Goal: Task Accomplishment & Management: Use online tool/utility

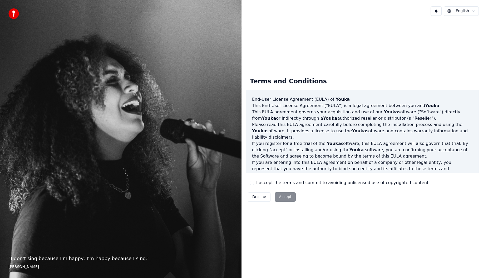
click at [270, 177] on div "Terms and Conditions End-User License Agreement ([PERSON_NAME]) of Youka This E…" at bounding box center [362, 138] width 233 height 131
click at [270, 183] on label "I accept the terms and commit to avoiding unlicensed use of copyrighted content" at bounding box center [342, 183] width 172 height 6
click at [254, 183] on button "I accept the terms and commit to avoiding unlicensed use of copyrighted content" at bounding box center [252, 183] width 4 height 4
click at [286, 193] on button "Accept" at bounding box center [285, 196] width 21 height 9
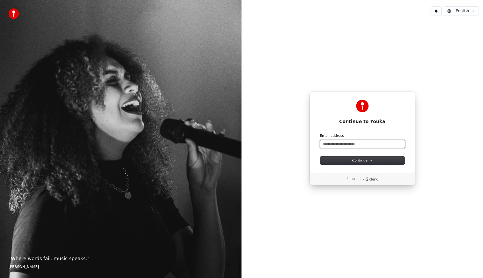
click at [372, 145] on input "Email address" at bounding box center [362, 144] width 85 height 8
click at [320, 133] on button "submit" at bounding box center [320, 133] width 0 height 0
type input "**********"
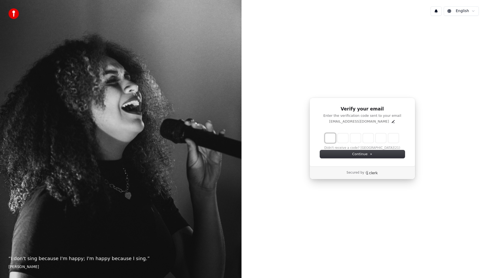
type input "*"
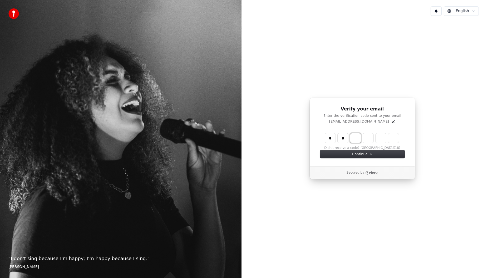
type input "**"
type input "*"
type input "***"
type input "*"
type input "****"
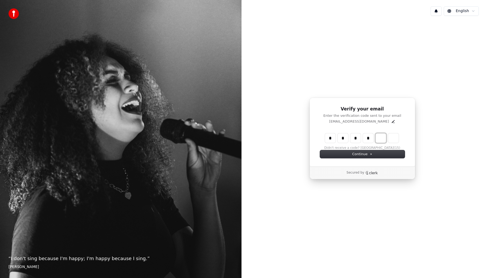
type input "*"
type input "******"
type input "*"
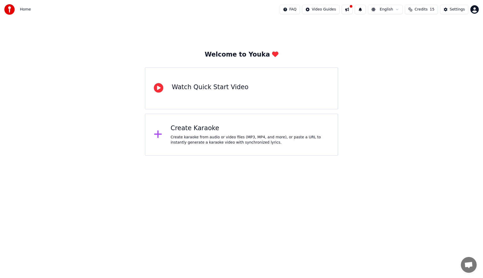
click at [266, 132] on div "Create Karaoke" at bounding box center [250, 128] width 158 height 8
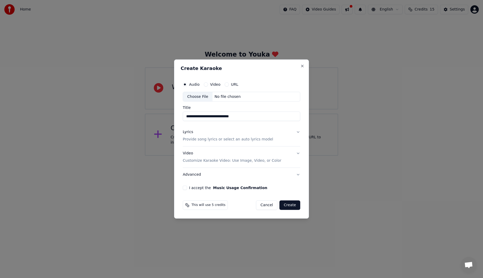
type input "**********"
click at [298, 133] on button "Lyrics Provide song lyrics or select an auto lyrics model" at bounding box center [241, 136] width 117 height 21
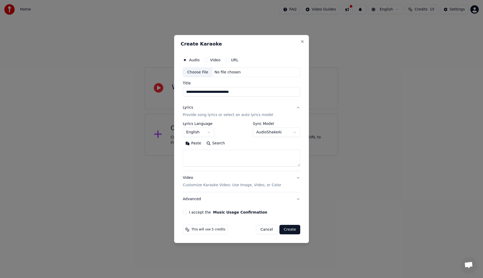
click at [204, 130] on button "English" at bounding box center [199, 132] width 32 height 9
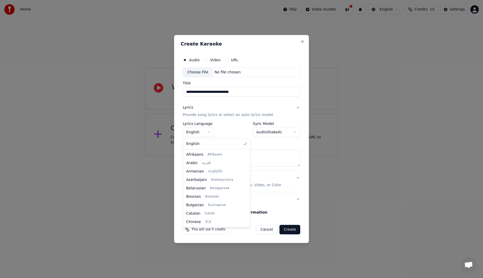
scroll to position [295, 0]
select select "**"
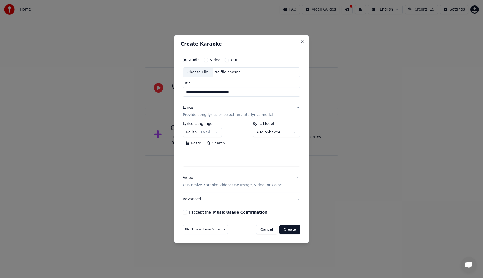
click at [261, 135] on body "**********" at bounding box center [241, 78] width 483 height 156
click at [292, 182] on button "Video Customize Karaoke Video: Use Image, Video, or Color" at bounding box center [241, 181] width 117 height 21
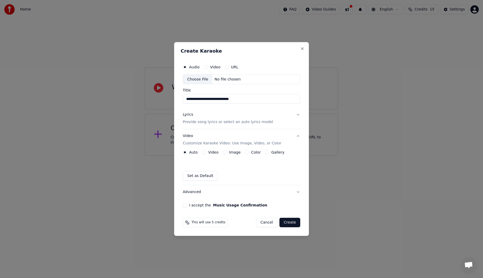
click at [214, 153] on label "Video" at bounding box center [213, 153] width 10 height 4
click at [206, 153] on button "Video" at bounding box center [204, 152] width 4 height 4
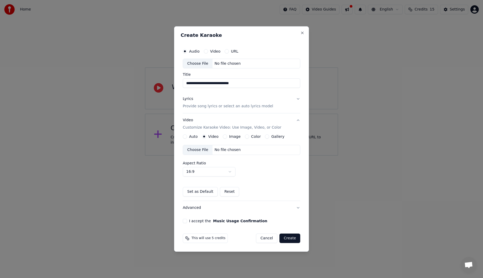
click at [203, 148] on div "Choose File" at bounding box center [197, 149] width 29 height 9
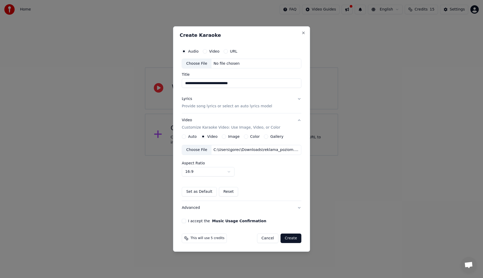
click at [250, 206] on button "Advanced" at bounding box center [242, 208] width 120 height 14
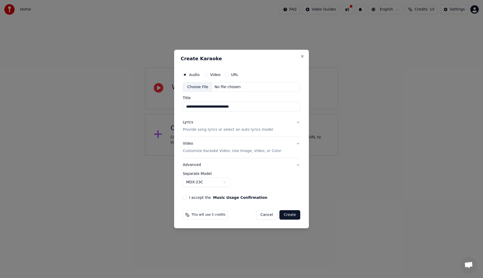
click at [224, 156] on body "**********" at bounding box center [241, 78] width 483 height 156
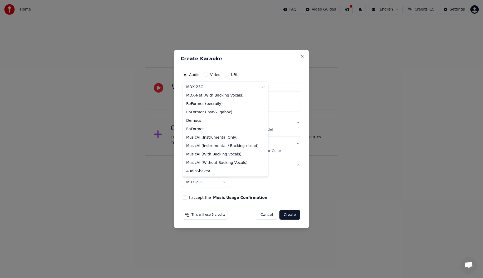
click at [224, 156] on body "**********" at bounding box center [241, 78] width 483 height 156
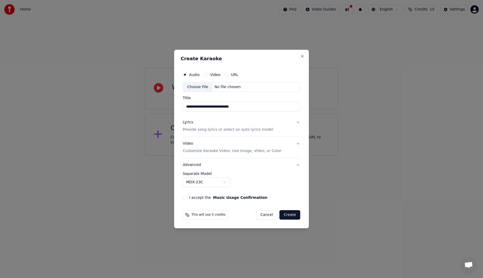
click at [204, 86] on div "Choose File" at bounding box center [197, 86] width 29 height 9
type input "**********"
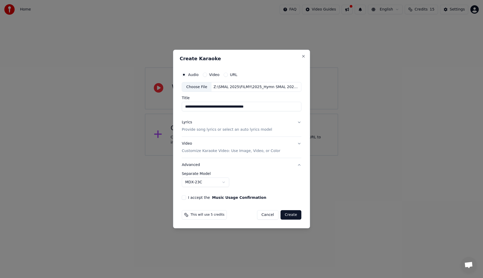
click at [194, 196] on label "I accept the Music Usage Confirmation" at bounding box center [227, 198] width 78 height 4
click at [186, 196] on button "I accept the Music Usage Confirmation" at bounding box center [184, 198] width 4 height 4
click at [263, 126] on div "Lyrics Provide song lyrics or select an auto lyrics model" at bounding box center [227, 126] width 90 height 13
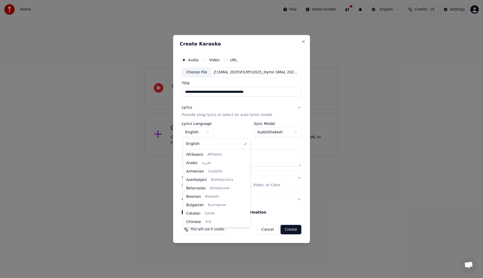
click at [210, 134] on body "**********" at bounding box center [241, 78] width 483 height 156
select select "**"
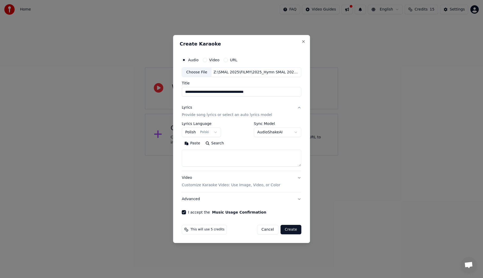
click at [217, 156] on textarea at bounding box center [242, 158] width 120 height 17
paste textarea "**********"
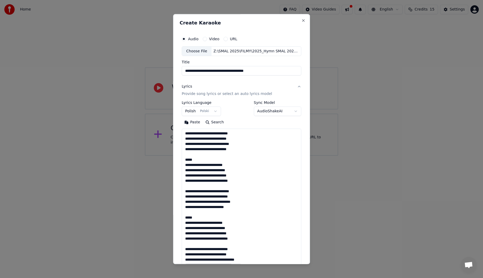
scroll to position [123, 0]
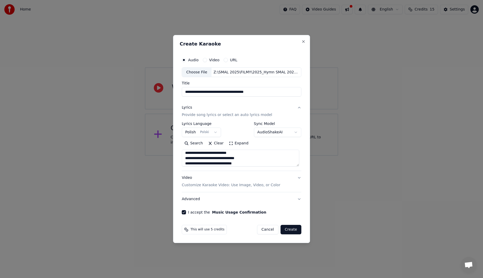
click at [240, 145] on button "Expand" at bounding box center [238, 144] width 25 height 8
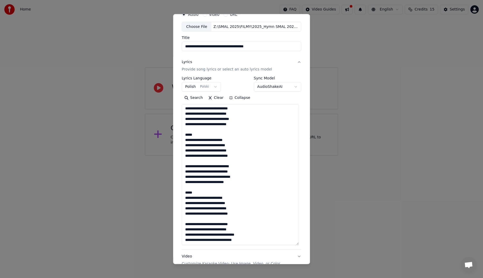
scroll to position [53, 0]
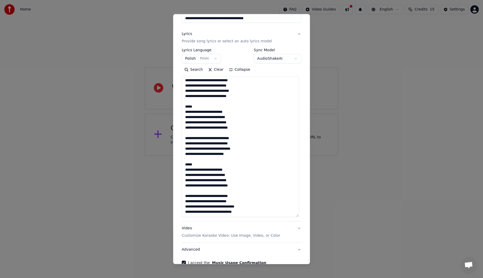
click at [202, 103] on textarea "**********" at bounding box center [240, 146] width 117 height 141
drag, startPoint x: 201, startPoint y: 107, endPoint x: 190, endPoint y: 101, distance: 12.2
click at [190, 101] on textarea "**********" at bounding box center [240, 146] width 117 height 141
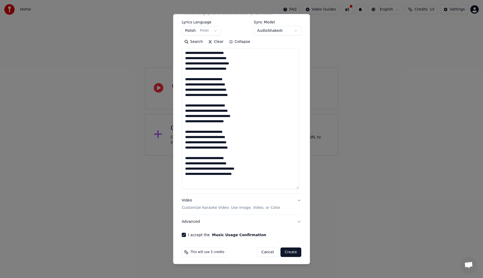
scroll to position [82, 0]
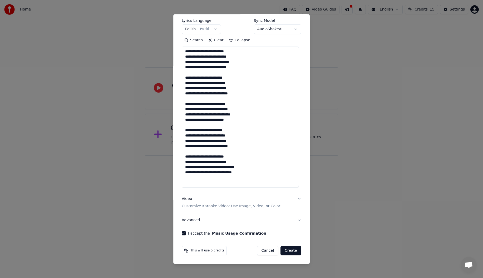
click at [235, 182] on textarea "**********" at bounding box center [240, 117] width 117 height 141
click at [245, 170] on textarea "**********" at bounding box center [240, 117] width 117 height 141
type textarea "**********"
click at [286, 253] on button "Create" at bounding box center [290, 250] width 21 height 9
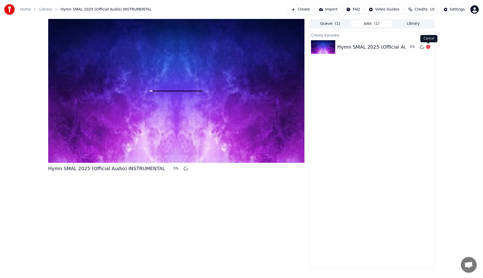
click at [427, 47] on icon at bounding box center [428, 47] width 4 height 4
click at [410, 80] on div "Create Karaoke Hymn SMAL 2025 (Official Audio) INSTRUMENTAL" at bounding box center [371, 150] width 126 height 236
click at [391, 48] on div "Hymn SMAL 2025 (Official Audio) INSTRUMENTAL" at bounding box center [395, 46] width 117 height 7
click at [346, 46] on div "Hymn SMAL 2025 (Official Audio) INSTRUMENTAL" at bounding box center [395, 46] width 117 height 7
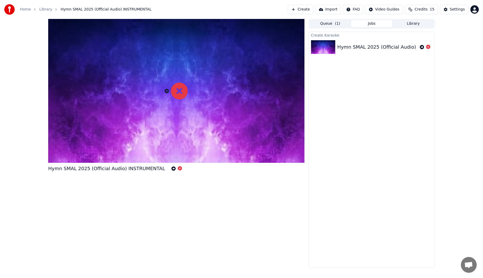
click at [312, 11] on button "Create" at bounding box center [301, 9] width 26 height 9
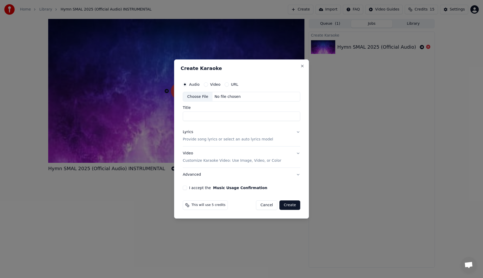
click at [214, 113] on input "Title" at bounding box center [241, 116] width 117 height 9
type input "**********"
click at [263, 136] on div "Lyrics Provide song lyrics or select an auto lyrics model" at bounding box center [228, 136] width 90 height 13
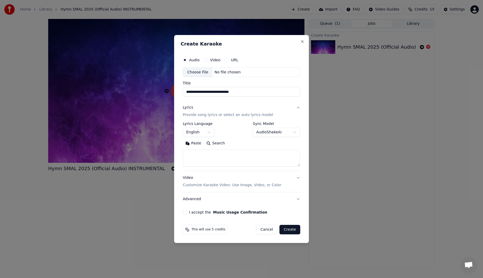
click at [204, 157] on textarea at bounding box center [241, 158] width 117 height 17
paste textarea "**********"
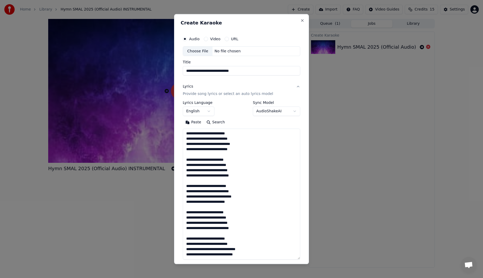
scroll to position [112, 0]
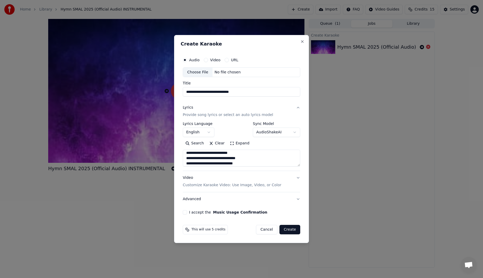
type textarea "**********"
click at [197, 133] on body "**********" at bounding box center [241, 139] width 483 height 278
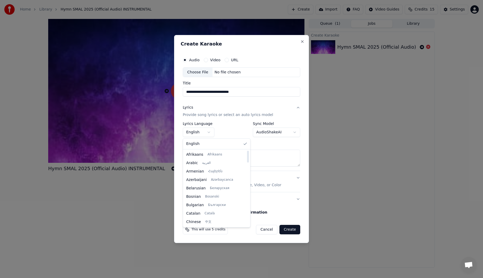
scroll to position [295, 0]
select select "**"
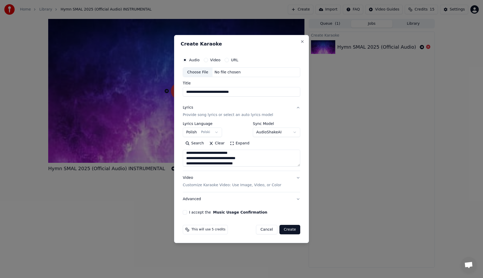
click at [196, 189] on button "Video Customize Karaoke Video: Use Image, Video, or Color" at bounding box center [241, 181] width 117 height 21
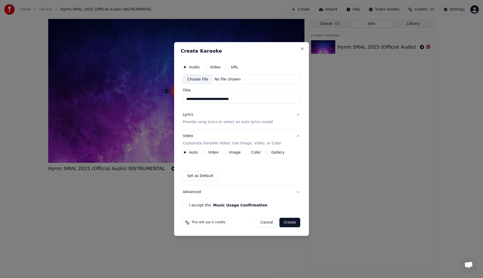
click at [208, 153] on label "Video" at bounding box center [213, 153] width 10 height 4
click at [206, 153] on button "Video" at bounding box center [204, 152] width 4 height 4
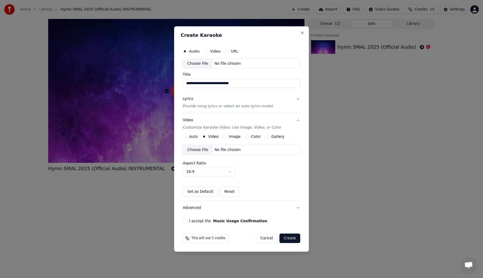
click at [208, 153] on div "Choose File" at bounding box center [197, 149] width 29 height 9
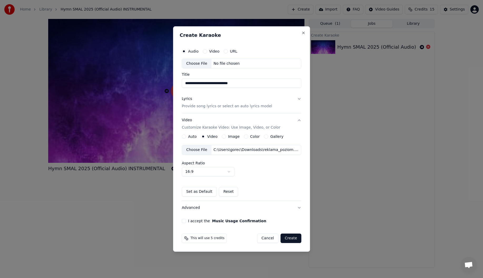
click at [207, 65] on div "Choose File" at bounding box center [196, 63] width 29 height 9
type input "**********"
click at [183, 222] on button "I accept the Music Usage Confirmation" at bounding box center [184, 221] width 4 height 4
click at [214, 209] on button "Advanced" at bounding box center [242, 208] width 120 height 14
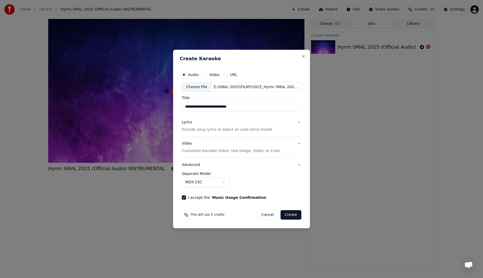
click at [291, 214] on button "Create" at bounding box center [290, 214] width 21 height 9
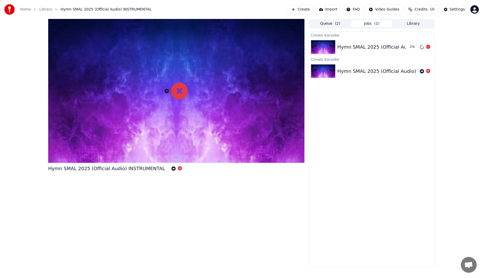
click at [368, 47] on div "Hymn SMAL 2025 (Official Audio)" at bounding box center [376, 46] width 79 height 7
click at [326, 40] on img at bounding box center [323, 47] width 24 height 14
click at [415, 48] on button "Play" at bounding box center [415, 46] width 17 height 9
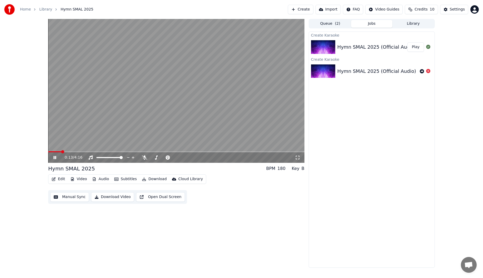
click at [61, 151] on span at bounding box center [176, 151] width 256 height 1
click at [141, 150] on video at bounding box center [176, 91] width 256 height 144
click at [65, 196] on button "Manual Sync" at bounding box center [69, 196] width 39 height 9
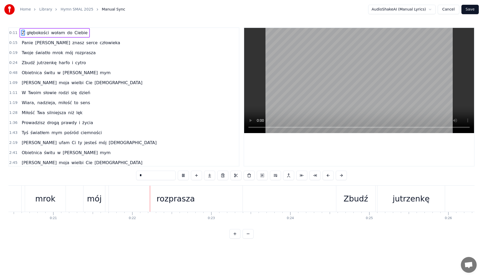
scroll to position [0, 1691]
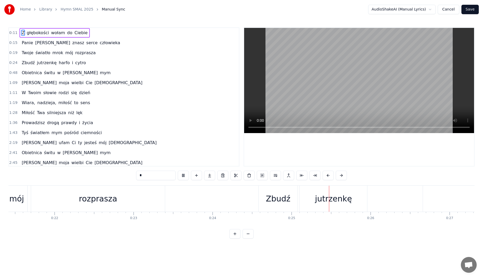
drag, startPoint x: 278, startPoint y: 203, endPoint x: 260, endPoint y: 204, distance: 18.2
click at [261, 204] on div "Zbudź" at bounding box center [277, 199] width 39 height 26
type input "*****"
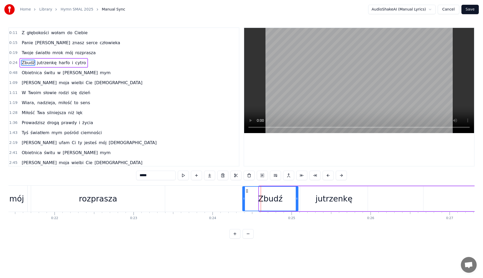
drag, startPoint x: 260, startPoint y: 198, endPoint x: 243, endPoint y: 198, distance: 16.6
click at [243, 198] on icon at bounding box center [244, 199] width 2 height 4
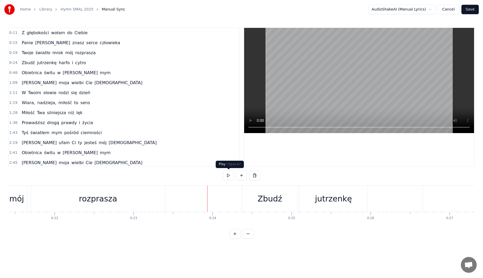
click at [229, 172] on button at bounding box center [228, 175] width 11 height 9
click at [229, 176] on button at bounding box center [228, 175] width 11 height 9
click at [51, 32] on span "wołam" at bounding box center [58, 33] width 15 height 6
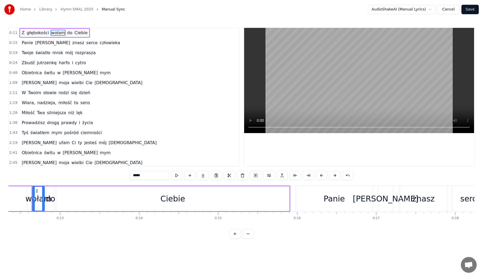
scroll to position [0, 972]
click at [51, 33] on span "wołam" at bounding box center [58, 33] width 15 height 6
click at [45, 34] on span "głębokości" at bounding box center [37, 33] width 23 height 6
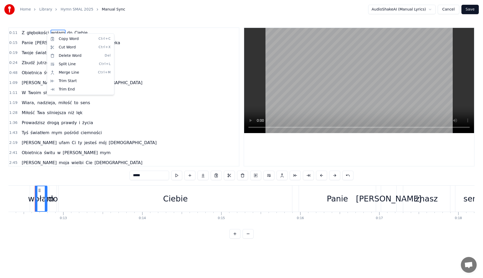
click at [138, 176] on html "Home Library Hymn SMAL 2025 Manual Sync AudioShakeAI (Manual Lyrics) Cancel Sav…" at bounding box center [241, 123] width 483 height 247
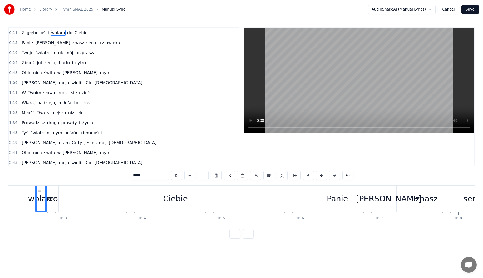
click at [135, 177] on input "*****" at bounding box center [149, 175] width 39 height 9
click at [133, 177] on input "*****" at bounding box center [149, 175] width 39 height 9
type input "*"
click at [72, 33] on span "do" at bounding box center [75, 33] width 6 height 6
type input "**"
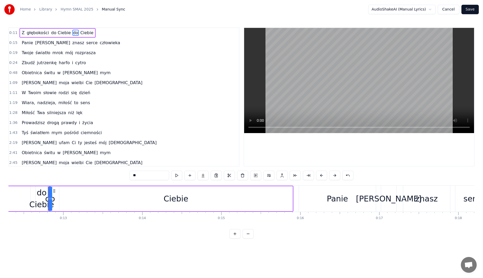
drag, startPoint x: 56, startPoint y: 201, endPoint x: 48, endPoint y: 203, distance: 8.1
click at [48, 203] on div at bounding box center [49, 199] width 2 height 24
drag, startPoint x: 49, startPoint y: 203, endPoint x: 54, endPoint y: 204, distance: 4.8
click at [54, 204] on div at bounding box center [53, 199] width 2 height 24
click at [242, 177] on button at bounding box center [242, 175] width 11 height 9
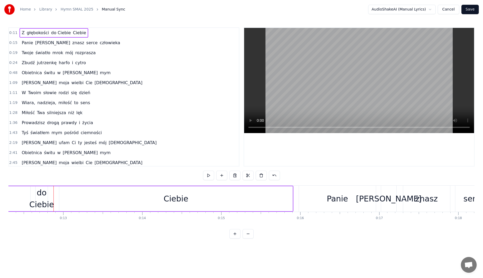
click at [60, 204] on div "Ciebie" at bounding box center [175, 198] width 233 height 25
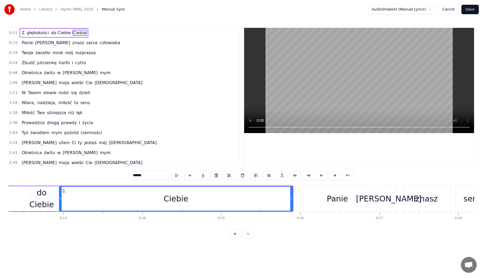
click at [47, 200] on div "do Ciebie" at bounding box center [41, 199] width 25 height 24
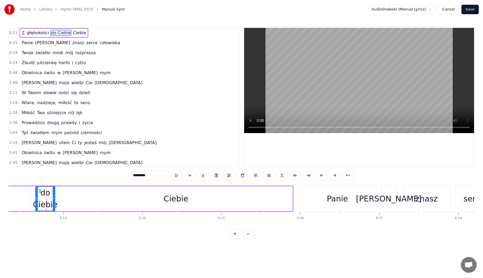
drag, startPoint x: 47, startPoint y: 200, endPoint x: 53, endPoint y: 200, distance: 6.6
click at [55, 200] on icon at bounding box center [54, 199] width 2 height 4
drag, startPoint x: 36, startPoint y: 201, endPoint x: 31, endPoint y: 201, distance: 5.0
click at [31, 201] on div at bounding box center [32, 199] width 2 height 24
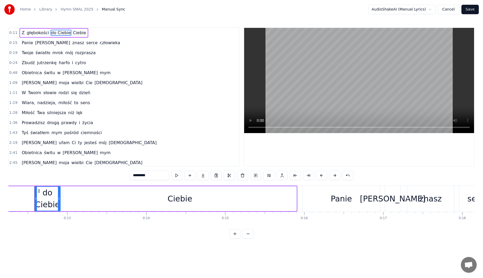
click at [82, 201] on div "Ciebie" at bounding box center [179, 198] width 233 height 25
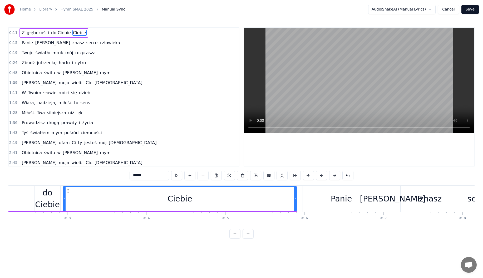
drag, startPoint x: 154, startPoint y: 178, endPoint x: 109, endPoint y: 176, distance: 44.2
click at [113, 176] on div "0:11 Z głębokości do Ciebie Ciebie 0:15 Panie Ty znasz serce człowieka 0:19 Two…" at bounding box center [241, 132] width 466 height 211
type input "**********"
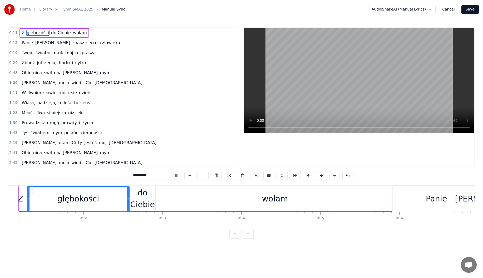
scroll to position [0, 865]
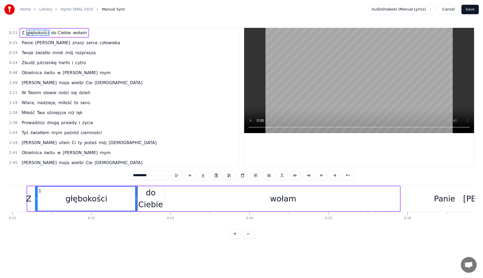
click at [112, 205] on div "głębokości" at bounding box center [87, 199] width 102 height 24
click at [178, 174] on button at bounding box center [176, 175] width 11 height 9
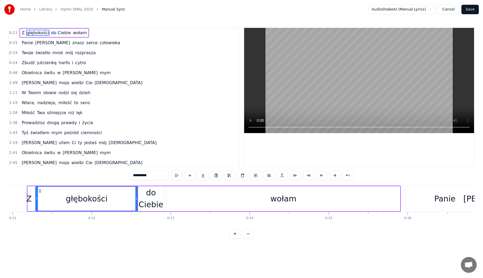
click at [89, 181] on div "**********" at bounding box center [241, 132] width 466 height 211
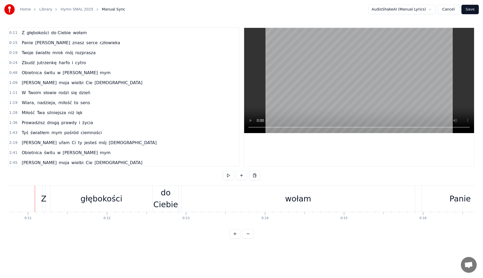
scroll to position [0, 849]
click at [412, 196] on div "wołam" at bounding box center [298, 199] width 233 height 26
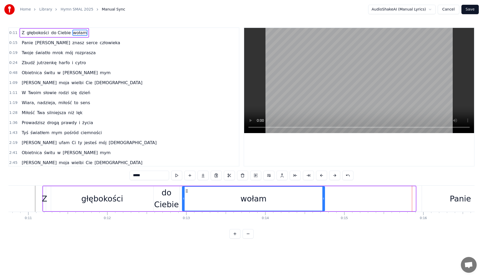
drag, startPoint x: 415, startPoint y: 198, endPoint x: 324, endPoint y: 203, distance: 91.0
click at [324, 203] on div at bounding box center [323, 199] width 2 height 24
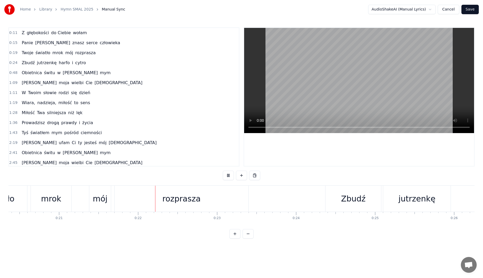
scroll to position [0, 1686]
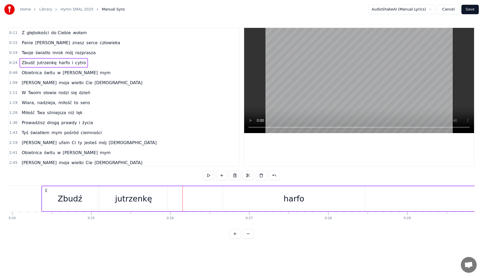
scroll to position [0, 1903]
click at [254, 205] on div "harfo" at bounding box center [282, 198] width 142 height 25
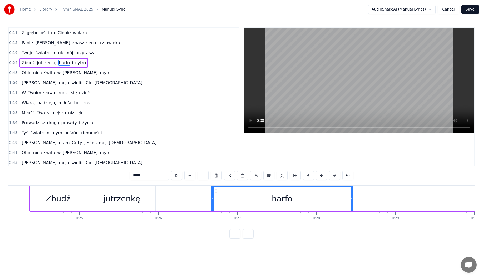
drag, startPoint x: 142, startPoint y: 175, endPoint x: 91, endPoint y: 170, distance: 51.3
click at [96, 176] on div "0:11 Z głębokości do Ciebie wołam 0:15 Panie Ty znasz serce człowieka 0:19 Twoj…" at bounding box center [241, 132] width 466 height 211
type input "*****"
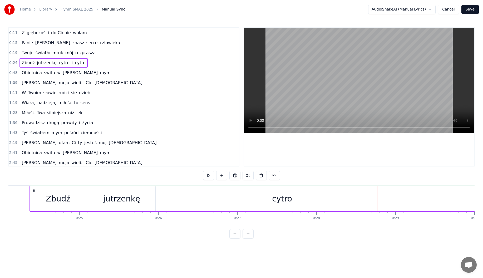
click at [246, 205] on div "cytro" at bounding box center [282, 198] width 142 height 25
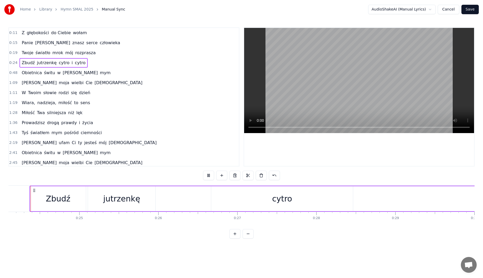
scroll to position [0, 1898]
click at [253, 203] on div "cytro" at bounding box center [287, 198] width 142 height 25
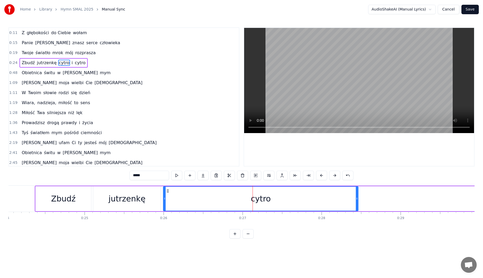
drag, startPoint x: 218, startPoint y: 200, endPoint x: 165, endPoint y: 201, distance: 53.2
click at [165, 201] on div at bounding box center [164, 199] width 2 height 24
click at [143, 177] on input "*****" at bounding box center [149, 175] width 39 height 9
click at [89, 65] on span "cytro" at bounding box center [95, 63] width 12 height 6
type input "*****"
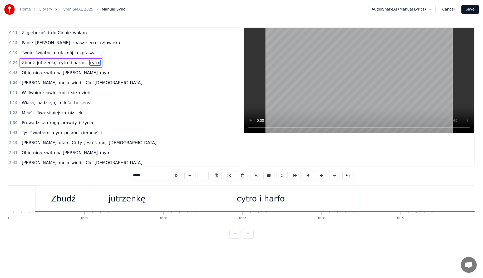
click at [89, 63] on span "cytro" at bounding box center [95, 63] width 12 height 6
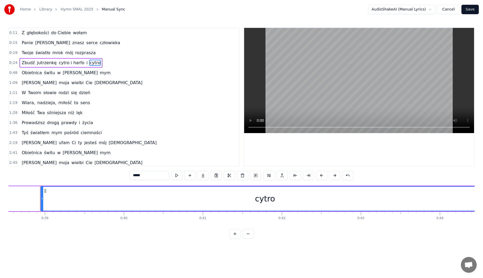
scroll to position [0, 3049]
click at [242, 177] on button at bounding box center [242, 175] width 11 height 9
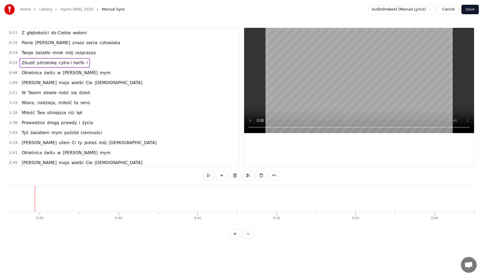
click at [86, 62] on span "i" at bounding box center [87, 63] width 2 height 6
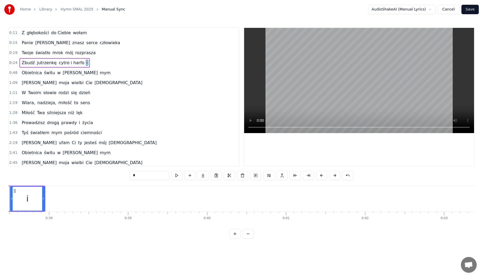
scroll to position [0, 2935]
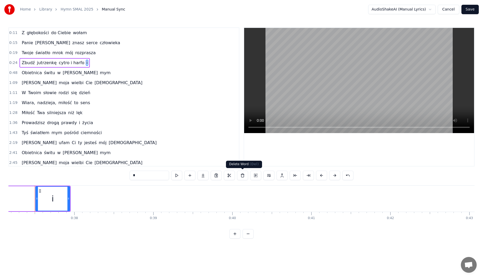
click at [243, 176] on button at bounding box center [242, 175] width 11 height 9
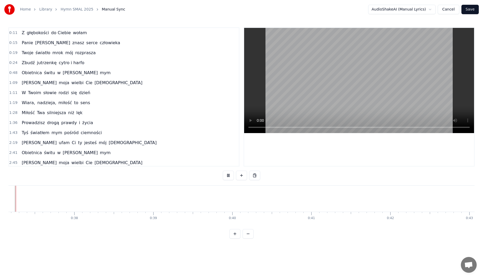
scroll to position [0, 2915]
click at [241, 175] on button at bounding box center [241, 175] width 11 height 9
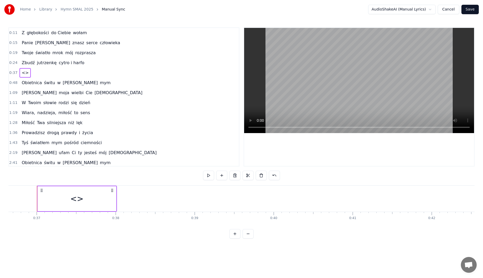
click at [70, 203] on div "<>" at bounding box center [77, 198] width 78 height 25
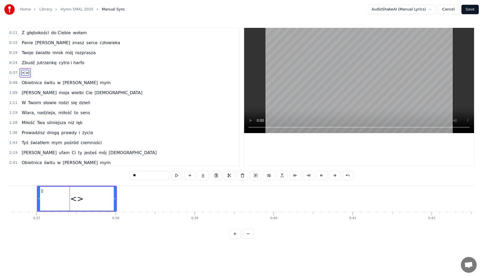
click at [70, 203] on div "<>" at bounding box center [77, 199] width 78 height 24
drag, startPoint x: 146, startPoint y: 175, endPoint x: 99, endPoint y: 173, distance: 47.2
click at [99, 173] on div "0:11 Z głębokości do Ciebie wołam 0:15 Panie Ty znasz serce człowieka 0:19 Twoj…" at bounding box center [241, 132] width 466 height 211
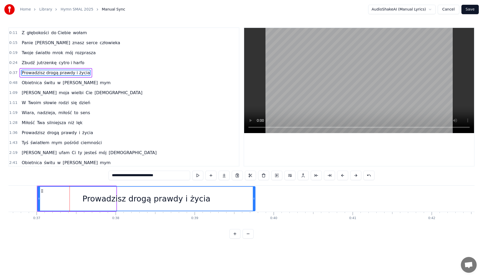
drag, startPoint x: 115, startPoint y: 199, endPoint x: 254, endPoint y: 198, distance: 139.0
click at [254, 198] on icon at bounding box center [254, 199] width 2 height 4
type input "**********"
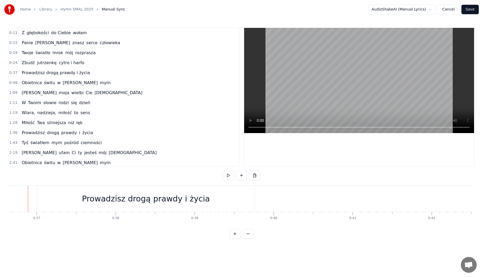
scroll to position [0, 2887]
click at [57, 202] on div "Prowadzisz drogą prawdy i życia" at bounding box center [152, 199] width 217 height 26
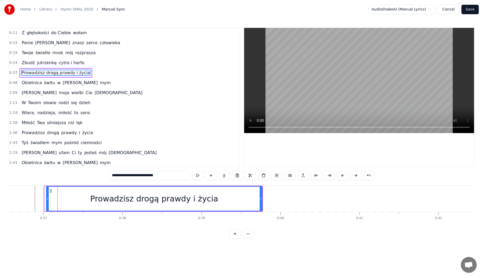
click at [47, 198] on icon at bounding box center [48, 199] width 2 height 4
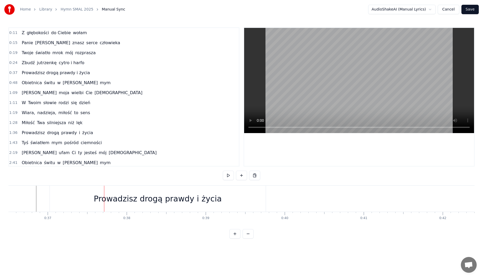
click at [96, 198] on div "Prowadzisz drogą prawdy i życia" at bounding box center [158, 199] width 216 height 26
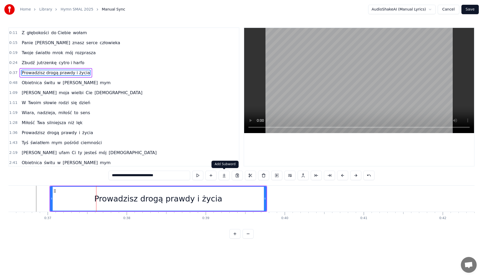
click at [225, 175] on button at bounding box center [223, 175] width 11 height 9
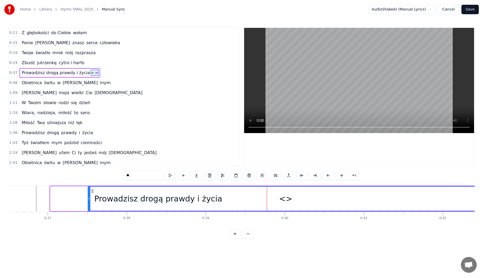
drag, startPoint x: 268, startPoint y: 196, endPoint x: 89, endPoint y: 210, distance: 180.1
click at [89, 210] on div at bounding box center [89, 199] width 2 height 24
click at [124, 206] on div "<>" at bounding box center [285, 199] width 395 height 24
click at [71, 197] on div "Prowadzisz drogą prawdy i życia" at bounding box center [158, 198] width 216 height 25
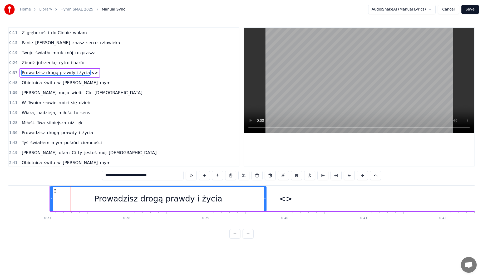
drag, startPoint x: 123, startPoint y: 176, endPoint x: 206, endPoint y: 178, distance: 83.2
click at [206, 178] on div "**********" at bounding box center [241, 175] width 279 height 9
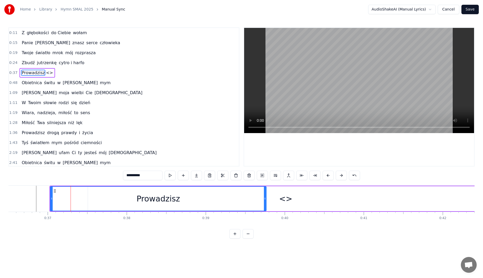
click at [289, 191] on div "<>" at bounding box center [285, 198] width 395 height 25
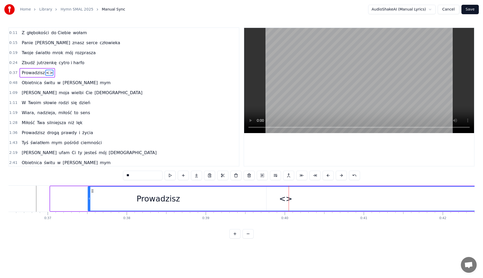
drag, startPoint x: 145, startPoint y: 176, endPoint x: 105, endPoint y: 173, distance: 39.6
click at [105, 173] on div "0:11 Z głębokości do Ciebie wołam 0:15 Panie Ty znasz serce człowieka 0:19 Twoj…" at bounding box center [241, 132] width 466 height 211
paste input "**********"
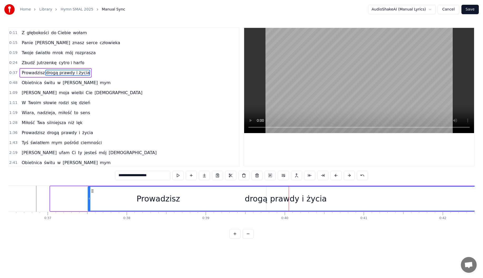
type input "**********"
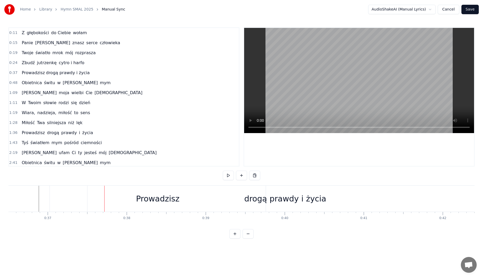
click at [272, 200] on div "drogą prawdy i życia" at bounding box center [285, 199] width 82 height 12
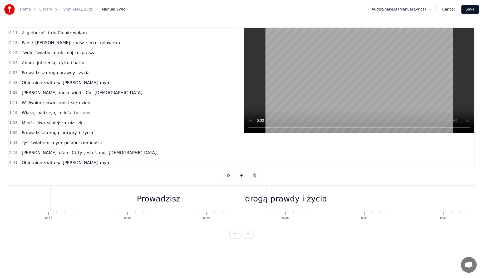
click at [72, 198] on div "Prowadzisz" at bounding box center [159, 199] width 216 height 26
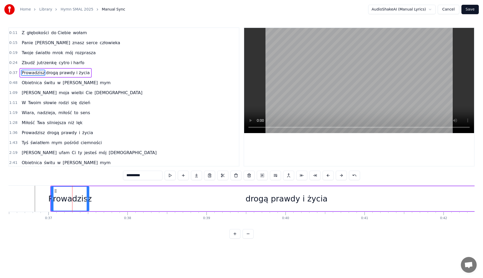
drag, startPoint x: 266, startPoint y: 197, endPoint x: 87, endPoint y: 206, distance: 178.7
click at [87, 206] on div at bounding box center [88, 199] width 2 height 24
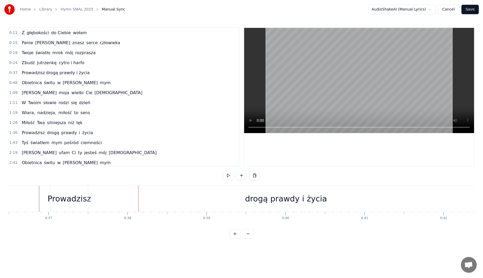
click at [125, 197] on div "drogą prawdy i życia" at bounding box center [285, 199] width 395 height 26
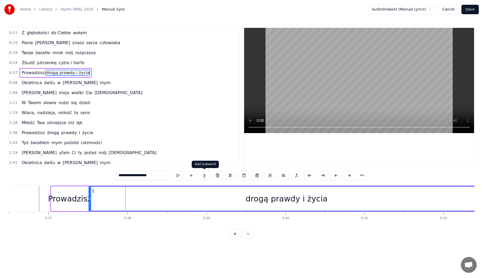
click at [201, 175] on button at bounding box center [204, 175] width 11 height 9
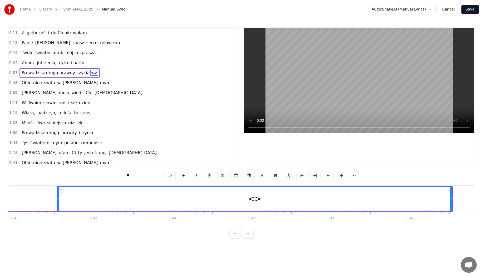
scroll to position [0, 3332]
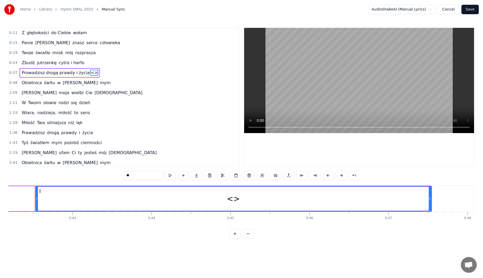
click at [114, 203] on div "<>" at bounding box center [233, 199] width 395 height 24
click at [428, 199] on div "<>" at bounding box center [233, 199] width 395 height 24
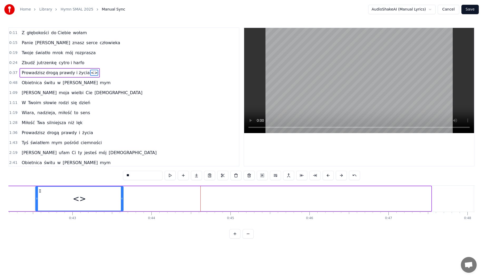
drag, startPoint x: 429, startPoint y: 199, endPoint x: 165, endPoint y: 215, distance: 265.0
click at [120, 215] on div "Z głębokości do Ciebie wołam Panie Ty znasz serce człowieka Twoje światło mrok …" at bounding box center [241, 205] width 466 height 39
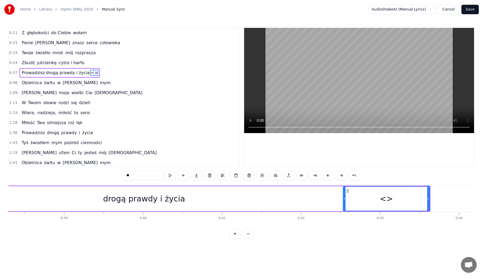
scroll to position [0, 2907]
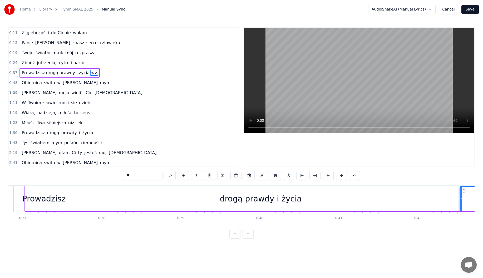
click at [204, 197] on div "drogą prawdy i życia" at bounding box center [260, 198] width 395 height 25
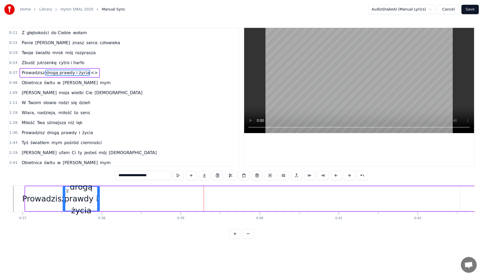
drag, startPoint x: 457, startPoint y: 198, endPoint x: 98, endPoint y: 217, distance: 359.3
click at [98, 217] on div "Z głębokości do Ciebie wołam Panie Ty znasz serce człowieka Twoje światło mrok …" at bounding box center [241, 205] width 466 height 39
drag, startPoint x: 130, startPoint y: 176, endPoint x: 189, endPoint y: 178, distance: 59.8
click at [189, 178] on div "**********" at bounding box center [241, 175] width 253 height 9
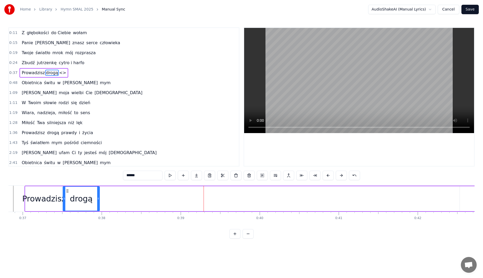
type input "*****"
click at [300, 202] on div "Prowadzisz drogą <>" at bounding box center [285, 198] width 521 height 25
drag, startPoint x: 465, startPoint y: 198, endPoint x: 337, endPoint y: 194, distance: 128.0
click at [335, 194] on div "Prowadzisz drogą <>" at bounding box center [285, 198] width 521 height 25
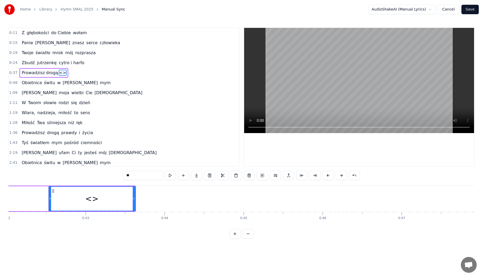
scroll to position [0, 3333]
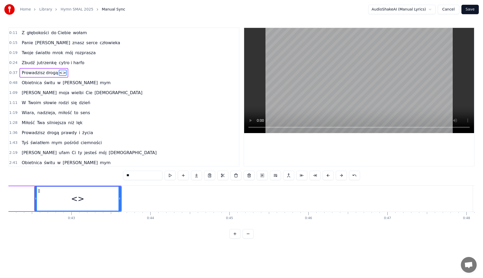
drag, startPoint x: 75, startPoint y: 198, endPoint x: 0, endPoint y: 205, distance: 75.3
click at [0, 205] on div "Home Library Hymn SMAL 2025 Manual Sync AudioShakeAI (Manual Lyrics) Cancel Sav…" at bounding box center [241, 119] width 483 height 239
drag, startPoint x: 62, startPoint y: 206, endPoint x: 34, endPoint y: 201, distance: 28.6
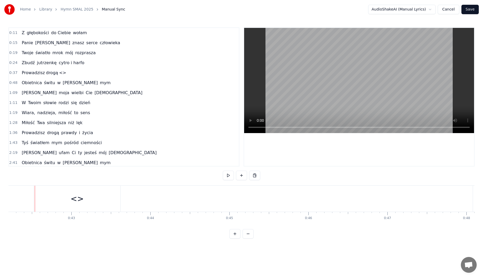
click at [42, 190] on div "<>" at bounding box center [77, 199] width 86 height 26
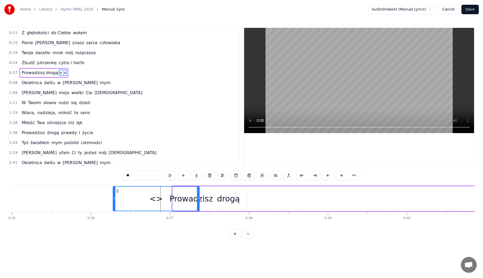
scroll to position [0, 2748]
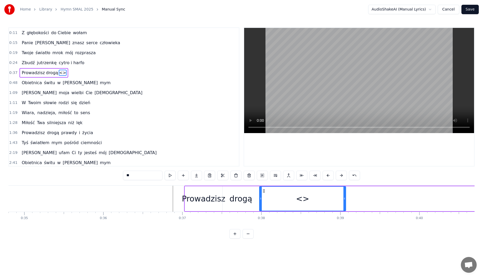
drag, startPoint x: 39, startPoint y: 190, endPoint x: 264, endPoint y: 210, distance: 225.9
click at [264, 210] on div "<>" at bounding box center [303, 199] width 86 height 24
drag, startPoint x: 345, startPoint y: 195, endPoint x: 389, endPoint y: 200, distance: 44.2
click at [389, 200] on div at bounding box center [388, 199] width 2 height 24
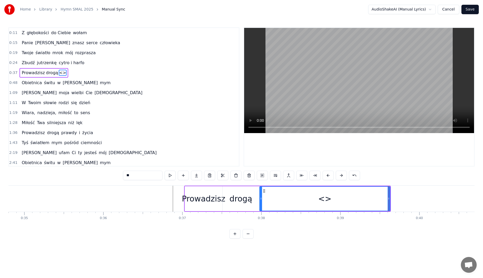
drag, startPoint x: 117, startPoint y: 178, endPoint x: 101, endPoint y: 178, distance: 16.3
click at [102, 178] on div "0:11 Z głębokości do Ciebie wołam 0:15 Panie Ty znasz serce człowieka 0:19 Twoj…" at bounding box center [241, 132] width 466 height 211
drag, startPoint x: 145, startPoint y: 175, endPoint x: 138, endPoint y: 175, distance: 6.1
click at [143, 175] on input "**" at bounding box center [142, 175] width 39 height 9
drag, startPoint x: 142, startPoint y: 175, endPoint x: 107, endPoint y: 175, distance: 35.5
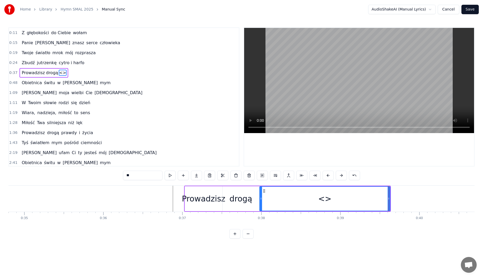
click at [107, 175] on div "0:11 Z głębokości do Ciebie wołam 0:15 Panie Ty znasz serce człowieka 0:19 Twoj…" at bounding box center [241, 132] width 466 height 211
paste input "**********"
drag, startPoint x: 127, startPoint y: 176, endPoint x: 114, endPoint y: 177, distance: 12.7
click at [114, 177] on div "**********" at bounding box center [241, 132] width 466 height 211
type input "**********"
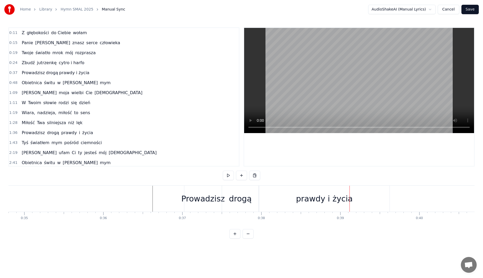
click at [229, 196] on div "drogą" at bounding box center [240, 199] width 37 height 26
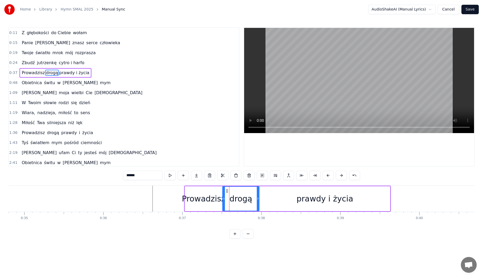
click at [148, 175] on input "*****" at bounding box center [142, 175] width 39 height 9
type input "*****"
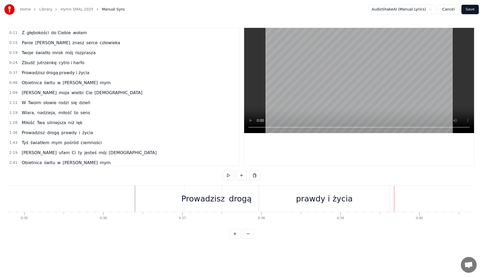
click at [223, 198] on div "drogą" at bounding box center [240, 199] width 37 height 26
click at [388, 197] on div "prawdy i życia" at bounding box center [324, 199] width 130 height 26
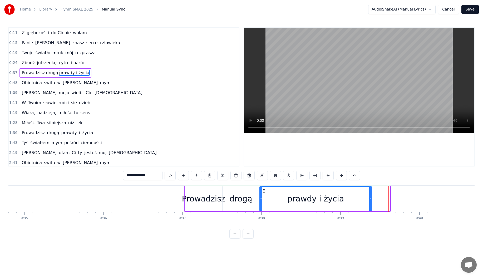
drag, startPoint x: 389, startPoint y: 200, endPoint x: 369, endPoint y: 200, distance: 20.5
click at [371, 200] on icon at bounding box center [370, 199] width 2 height 4
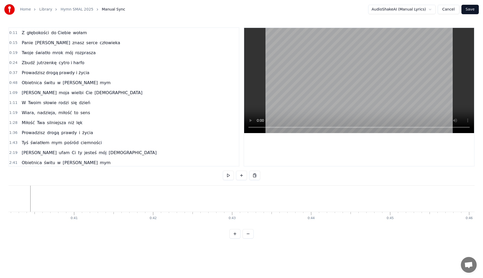
scroll to position [0, 3168]
click at [38, 147] on div "Tyś światłem mym pośród ciemności" at bounding box center [61, 142] width 84 height 9
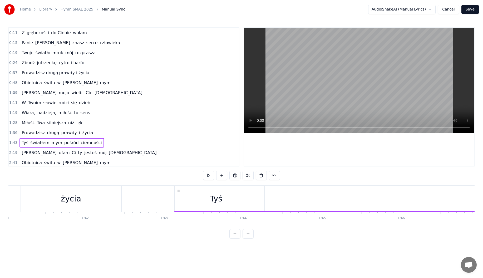
scroll to position [0, 8117]
click at [242, 236] on div at bounding box center [241, 233] width 24 height 9
click at [247, 237] on button at bounding box center [247, 233] width 11 height 9
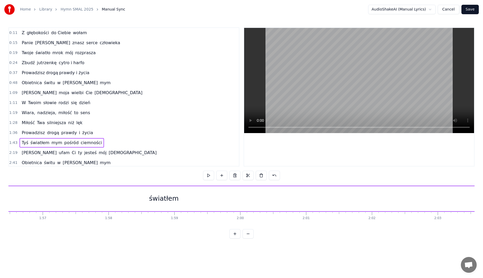
click at [247, 237] on button at bounding box center [247, 233] width 11 height 9
click at [247, 238] on button at bounding box center [247, 233] width 11 height 9
click at [247, 238] on div at bounding box center [241, 233] width 24 height 9
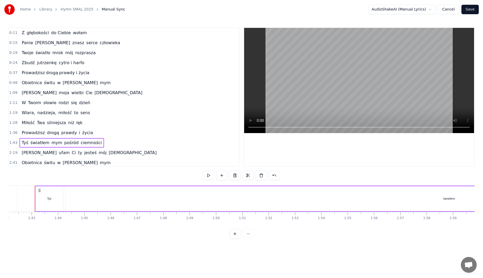
click at [247, 239] on div at bounding box center [241, 233] width 24 height 9
drag, startPoint x: 213, startPoint y: 225, endPoint x: 197, endPoint y: 225, distance: 15.8
click at [197, 225] on div "Z głębokości do Ciebie wołam Panie Ty znasz serce człowieka Twoje światło mrok …" at bounding box center [241, 205] width 466 height 39
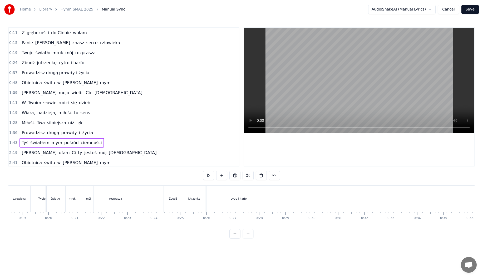
scroll to position [0, 475]
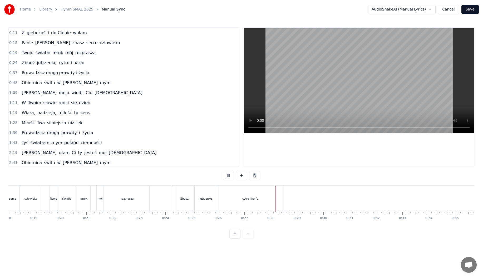
click at [222, 201] on div "cytro i harfo" at bounding box center [250, 199] width 64 height 26
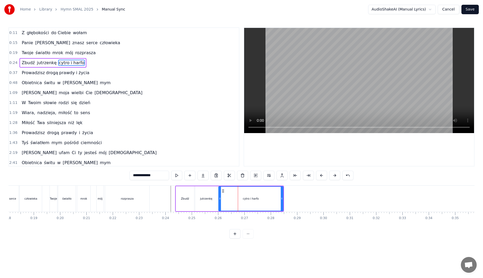
click at [226, 198] on div "cytro i harfo" at bounding box center [251, 199] width 64 height 24
click at [231, 198] on div "cytro i harfo" at bounding box center [251, 199] width 64 height 24
click at [205, 178] on button at bounding box center [202, 175] width 11 height 9
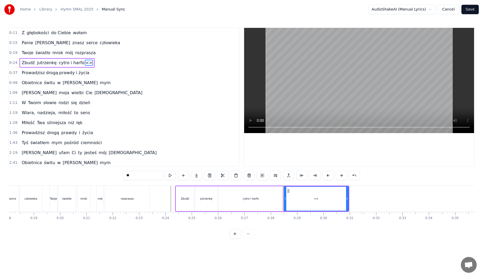
click at [248, 201] on div "cytro i harfo" at bounding box center [250, 198] width 64 height 25
type input "**********"
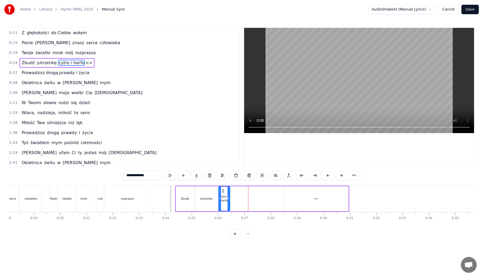
drag, startPoint x: 281, startPoint y: 198, endPoint x: 228, endPoint y: 201, distance: 53.3
click at [228, 201] on div at bounding box center [228, 199] width 2 height 24
drag, startPoint x: 296, startPoint y: 196, endPoint x: 257, endPoint y: 198, distance: 38.5
click at [257, 198] on div "cytro i harfo <>" at bounding box center [283, 198] width 131 height 25
click at [303, 200] on div "<>" at bounding box center [316, 198] width 64 height 25
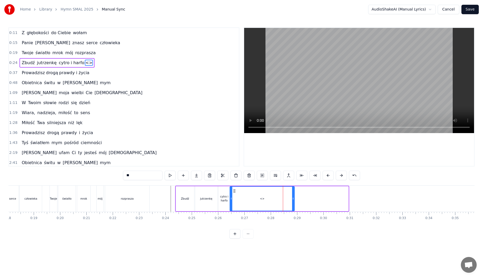
drag, startPoint x: 288, startPoint y: 191, endPoint x: 234, endPoint y: 194, distance: 54.1
click at [234, 194] on div "<>" at bounding box center [262, 199] width 64 height 24
drag, startPoint x: 294, startPoint y: 195, endPoint x: 267, endPoint y: 199, distance: 27.1
click at [284, 197] on div at bounding box center [283, 199] width 2 height 24
drag, startPoint x: 145, startPoint y: 175, endPoint x: 107, endPoint y: 174, distance: 37.9
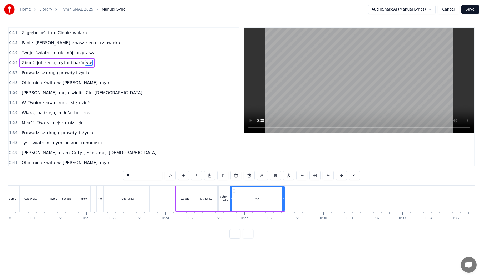
click at [107, 174] on div "0:11 Z głębokości do Ciebie wołam 0:15 Panie Ty znasz serce człowieka 0:19 Twoj…" at bounding box center [241, 132] width 466 height 211
click at [225, 198] on div "cytro i harfo" at bounding box center [223, 199] width 11 height 8
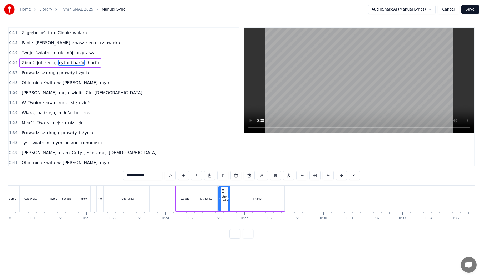
drag, startPoint x: 150, startPoint y: 175, endPoint x: 136, endPoint y: 176, distance: 14.3
click at [136, 176] on input "**********" at bounding box center [142, 175] width 39 height 9
type input "*****"
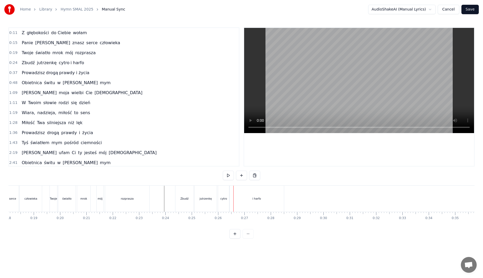
click at [225, 198] on div "cytro" at bounding box center [223, 199] width 7 height 4
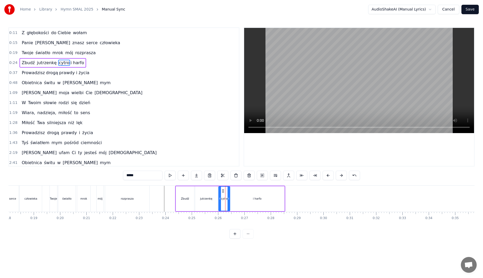
click at [147, 174] on input "*****" at bounding box center [142, 175] width 39 height 9
type input "*****"
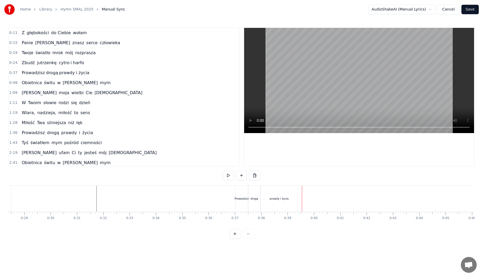
scroll to position [0, 708]
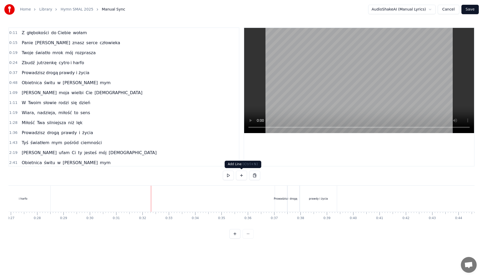
click at [244, 177] on button at bounding box center [241, 175] width 11 height 9
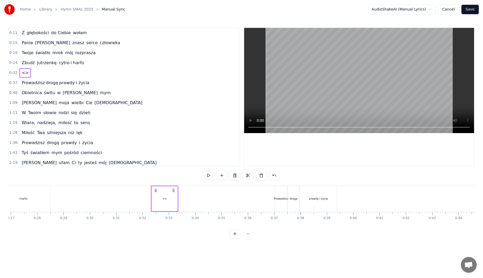
click at [165, 199] on div "<>" at bounding box center [164, 199] width 4 height 4
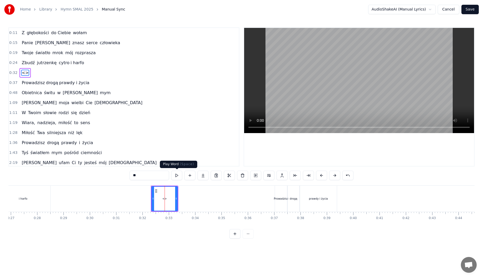
drag, startPoint x: 156, startPoint y: 175, endPoint x: 118, endPoint y: 177, distance: 38.2
click at [119, 178] on div "0:11 Z głębokości do Ciebie wołam 0:15 Panie Ty znasz serce człowieka 0:19 Twoj…" at bounding box center [241, 132] width 466 height 211
type input "**********"
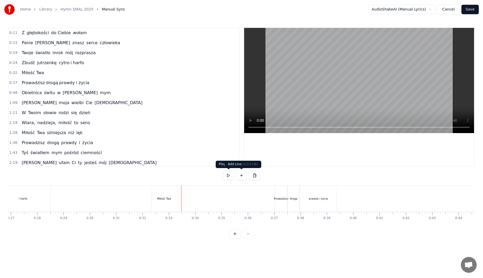
click at [238, 175] on button at bounding box center [241, 175] width 11 height 9
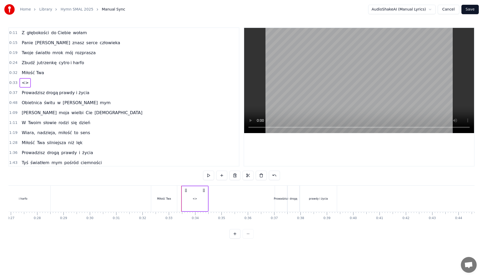
drag, startPoint x: 189, startPoint y: 201, endPoint x: 183, endPoint y: 201, distance: 5.8
click at [183, 201] on div "<>" at bounding box center [195, 198] width 26 height 25
drag, startPoint x: 183, startPoint y: 198, endPoint x: 178, endPoint y: 198, distance: 5.5
click at [178, 198] on icon at bounding box center [178, 199] width 2 height 4
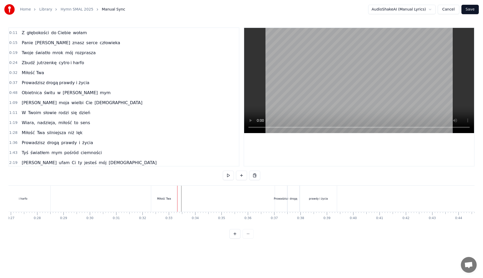
click at [168, 199] on div "Miłość Twa" at bounding box center [164, 199] width 14 height 4
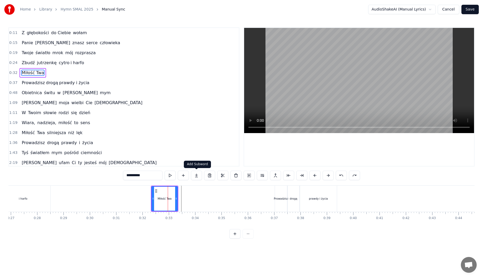
click at [198, 177] on button at bounding box center [196, 175] width 11 height 9
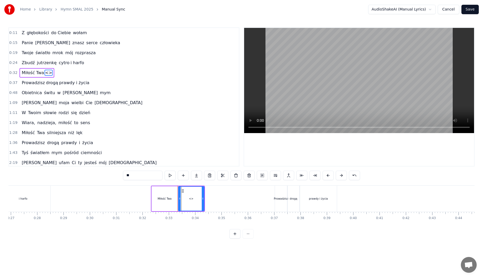
drag, startPoint x: 130, startPoint y: 176, endPoint x: 97, endPoint y: 172, distance: 33.4
click at [100, 174] on div "0:11 Z głębokości do Ciebie wołam 0:15 Panie Ty znasz serce człowieka 0:19 Twoj…" at bounding box center [241, 132] width 466 height 211
type input "*******"
click at [198, 178] on button at bounding box center [196, 175] width 11 height 9
drag, startPoint x: 139, startPoint y: 172, endPoint x: 101, endPoint y: 172, distance: 37.6
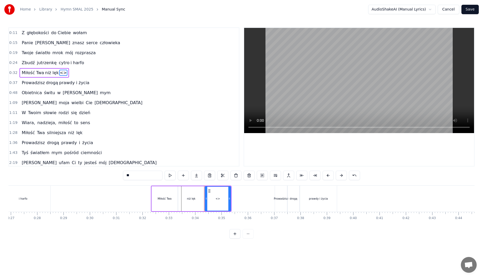
click at [108, 173] on div "0:11 Z głębokości do Ciebie wołam 0:15 Panie Ty znasz serce człowieka 0:19 Twoj…" at bounding box center [241, 132] width 466 height 211
type input "**********"
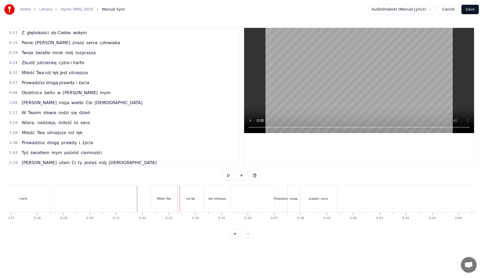
click at [168, 202] on div "Miłość Twa" at bounding box center [164, 199] width 26 height 26
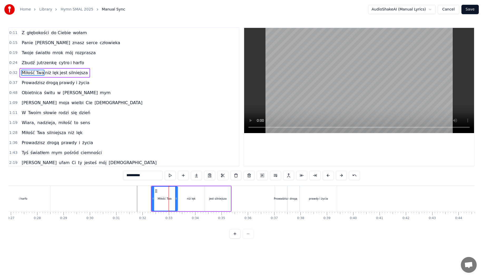
click at [153, 176] on input "**********" at bounding box center [142, 175] width 39 height 9
click at [194, 198] on div "niż lęk" at bounding box center [191, 199] width 8 height 4
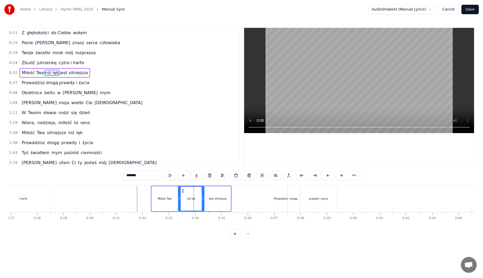
click at [153, 176] on input "*******" at bounding box center [142, 175] width 39 height 9
type input "*******"
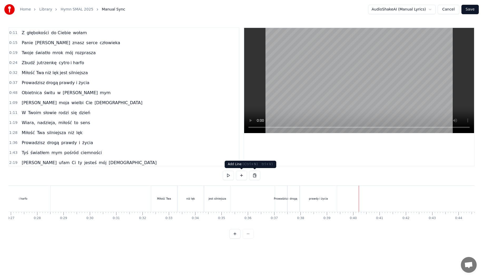
click at [243, 174] on button at bounding box center [241, 175] width 11 height 9
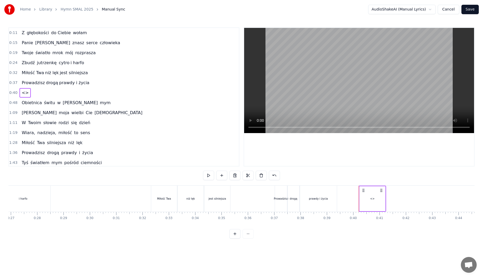
click at [374, 199] on div "<>" at bounding box center [372, 198] width 26 height 25
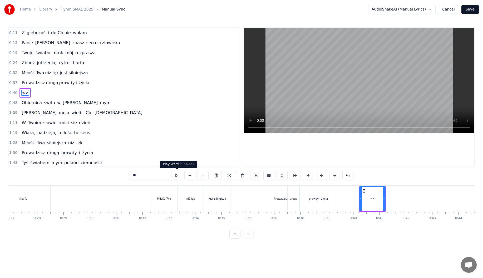
drag, startPoint x: 139, startPoint y: 176, endPoint x: 94, endPoint y: 176, distance: 45.3
click at [94, 176] on div "0:11 Z głębokości do Ciebie wołam 0:15 Panie Ty znasz serce człowieka 0:19 Twoj…" at bounding box center [241, 132] width 466 height 211
type input "**"
click at [198, 172] on button at bounding box center [202, 175] width 11 height 9
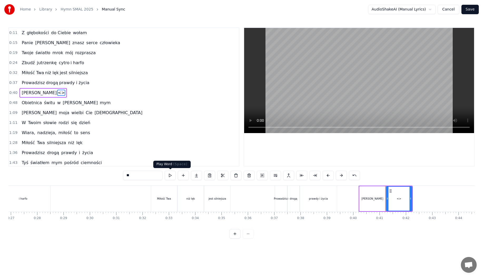
drag, startPoint x: 154, startPoint y: 176, endPoint x: 92, endPoint y: 170, distance: 62.1
click at [98, 172] on div "0:11 Z głębokości do Ciebie wołam 0:15 Panie Ty znasz serce człowieka 0:19 Twoj…" at bounding box center [241, 132] width 466 height 211
click at [379, 192] on div "[PERSON_NAME]" at bounding box center [372, 198] width 26 height 25
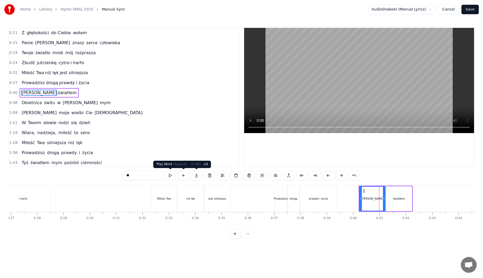
click at [149, 177] on input "**" at bounding box center [142, 175] width 39 height 9
type input "***"
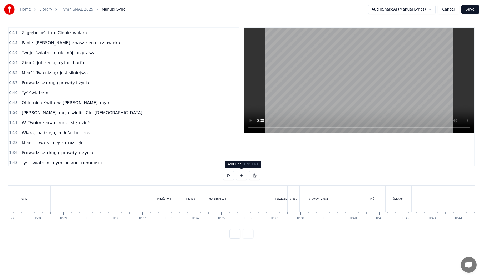
click at [238, 174] on button at bounding box center [241, 175] width 11 height 9
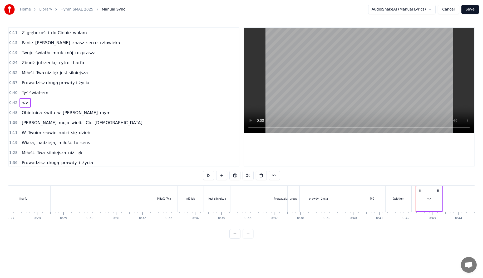
drag, startPoint x: 430, startPoint y: 204, endPoint x: 423, endPoint y: 204, distance: 6.8
click at [423, 204] on div "<>" at bounding box center [429, 198] width 26 height 25
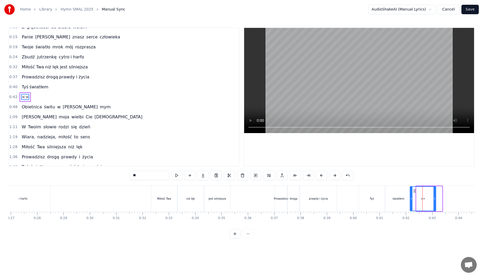
drag, startPoint x: 421, startPoint y: 191, endPoint x: 415, endPoint y: 191, distance: 6.3
click at [415, 191] on circle at bounding box center [415, 191] width 0 height 0
click at [422, 201] on div "<>" at bounding box center [422, 199] width 25 height 24
drag, startPoint x: 150, startPoint y: 175, endPoint x: 112, endPoint y: 175, distance: 38.4
click at [112, 175] on div "0:11 Z głębokości do Ciebie wołam 0:15 Panie Ty znasz serce człowieka 0:19 Twoj…" at bounding box center [241, 132] width 466 height 211
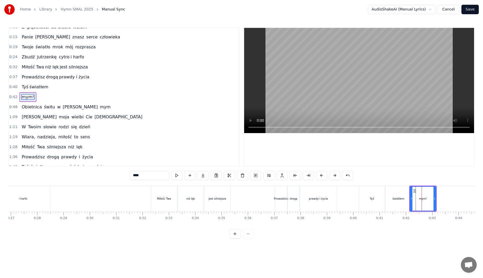
click at [397, 192] on div "światłem" at bounding box center [398, 199] width 26 height 26
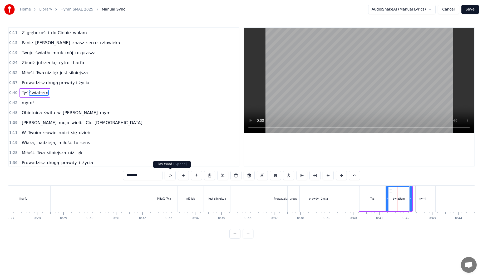
click at [151, 175] on input "********" at bounding box center [142, 175] width 39 height 9
click at [375, 200] on div "Tyś" at bounding box center [372, 198] width 26 height 25
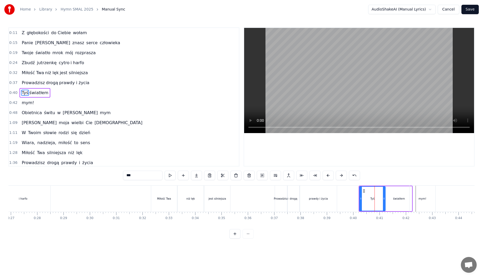
click at [135, 173] on input "***" at bounding box center [142, 175] width 39 height 9
type input "***"
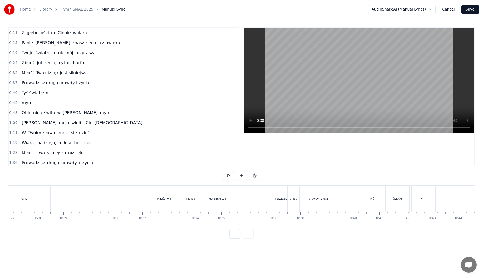
click at [383, 198] on div "Tyś" at bounding box center [372, 199] width 26 height 26
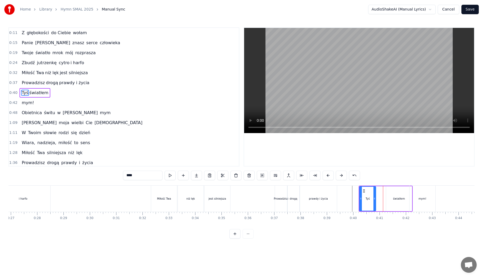
drag, startPoint x: 384, startPoint y: 198, endPoint x: 374, endPoint y: 198, distance: 9.5
click at [374, 198] on icon at bounding box center [374, 199] width 2 height 4
drag, startPoint x: 392, startPoint y: 198, endPoint x: 389, endPoint y: 199, distance: 3.5
click at [389, 199] on div "światłem" at bounding box center [399, 198] width 26 height 25
drag, startPoint x: 389, startPoint y: 190, endPoint x: 381, endPoint y: 193, distance: 8.3
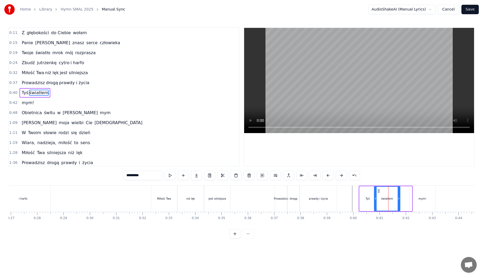
click at [377, 192] on icon at bounding box center [378, 191] width 4 height 4
click at [424, 195] on div "mym!" at bounding box center [422, 199] width 26 height 26
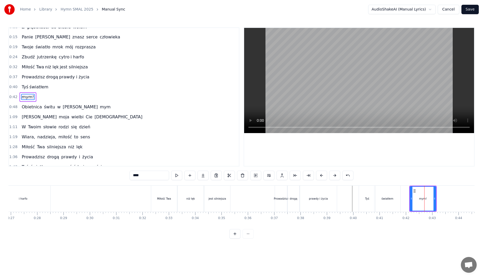
click at [396, 191] on div "światłem" at bounding box center [387, 199] width 26 height 26
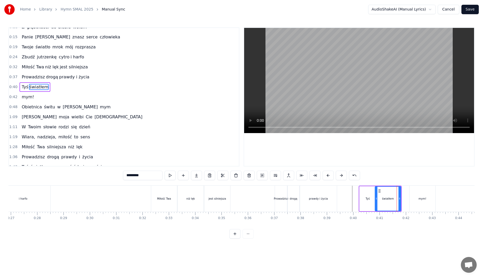
scroll to position [0, 0]
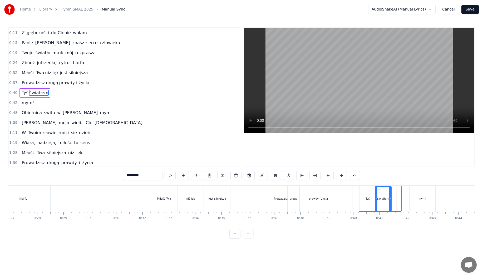
drag, startPoint x: 400, startPoint y: 191, endPoint x: 390, endPoint y: 192, distance: 9.5
click at [390, 192] on div at bounding box center [390, 199] width 2 height 24
click at [422, 195] on div "mym!" at bounding box center [422, 199] width 26 height 26
type input "****"
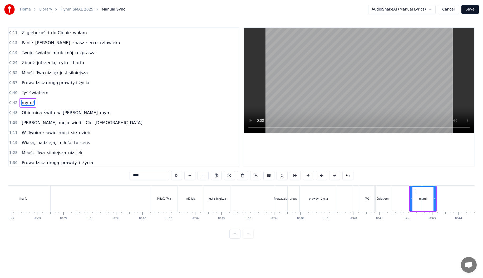
scroll to position [6, 0]
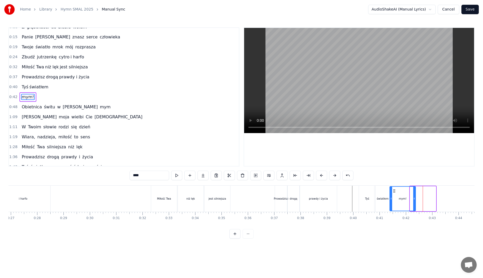
drag, startPoint x: 414, startPoint y: 191, endPoint x: 394, endPoint y: 192, distance: 20.3
click at [394, 192] on icon at bounding box center [394, 191] width 4 height 4
click at [413, 192] on div at bounding box center [412, 199] width 2 height 24
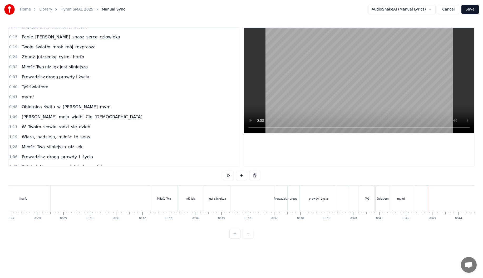
click at [382, 200] on div "światłem" at bounding box center [383, 199] width 12 height 4
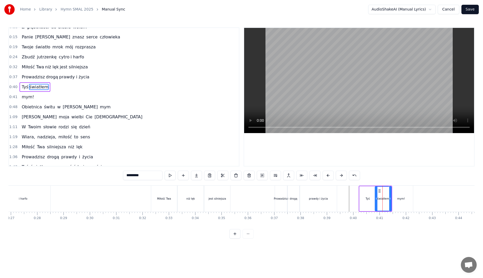
scroll to position [0, 0]
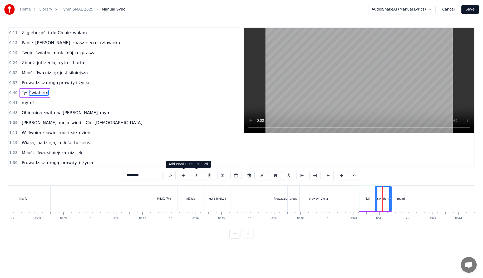
click at [184, 174] on button at bounding box center [183, 175] width 11 height 9
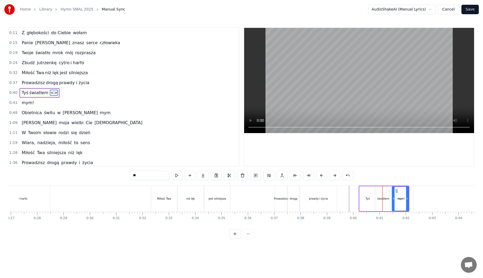
click at [140, 177] on input "**" at bounding box center [149, 175] width 39 height 9
drag, startPoint x: 141, startPoint y: 176, endPoint x: 121, endPoint y: 175, distance: 20.3
click at [125, 176] on div "0:11 Z głębokości do Ciebie wołam 0:15 Panie Ty znasz serce człowieka 0:19 Twoj…" at bounding box center [241, 132] width 466 height 211
click at [377, 198] on div "światłem" at bounding box center [383, 198] width 16 height 25
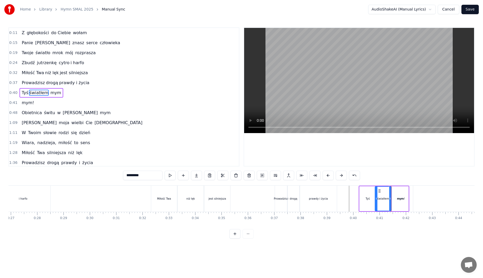
click at [402, 196] on div "mym!" at bounding box center [401, 199] width 24 height 26
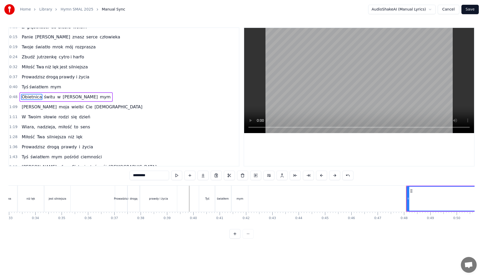
scroll to position [0, 841]
click at [165, 194] on div "drogą" at bounding box center [161, 199] width 12 height 26
type input "*****"
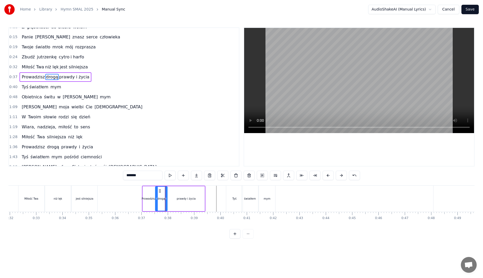
scroll to position [0, 0]
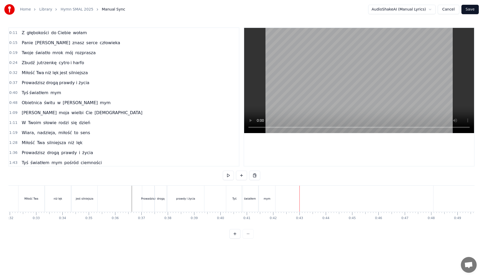
click at [260, 194] on div "mym" at bounding box center [267, 199] width 16 height 26
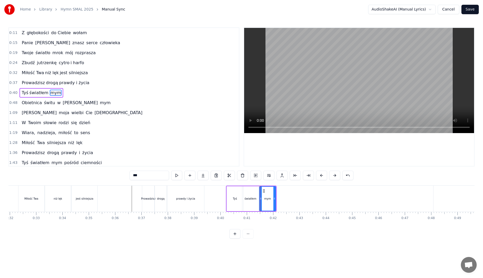
click at [252, 194] on div "światłem" at bounding box center [250, 198] width 16 height 25
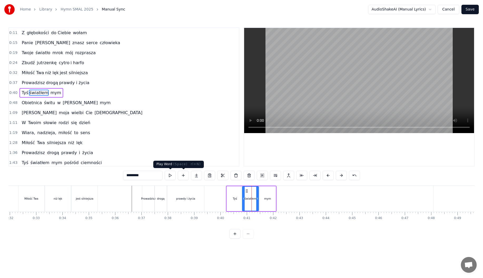
click at [153, 175] on input "********" at bounding box center [142, 175] width 39 height 9
click at [266, 195] on div "mym" at bounding box center [267, 198] width 16 height 25
type input "***"
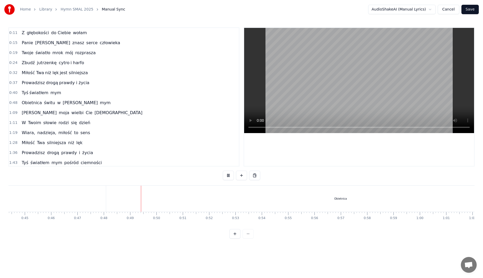
scroll to position [0, 1259]
click at [206, 202] on div "Obietnica" at bounding box center [249, 199] width 469 height 26
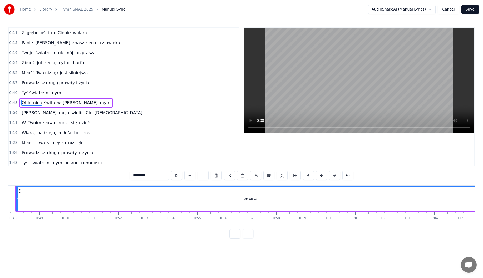
scroll to position [6, 0]
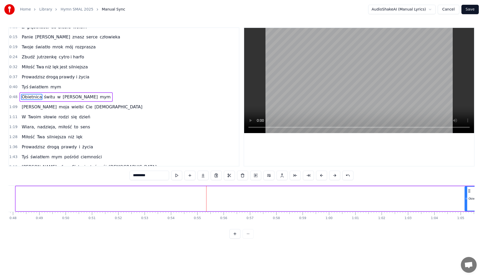
drag, startPoint x: 19, startPoint y: 199, endPoint x: 466, endPoint y: 216, distance: 447.0
click at [466, 216] on div "Z głębokości do Ciebie wołam Panie Ty znasz serce człowieka Twoje światło mrok …" at bounding box center [241, 205] width 466 height 39
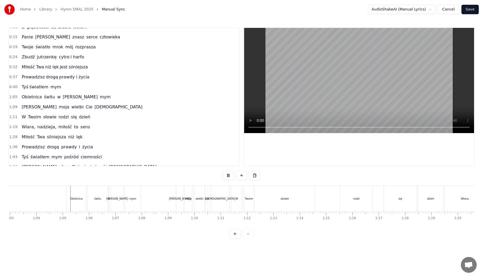
scroll to position [0, 1674]
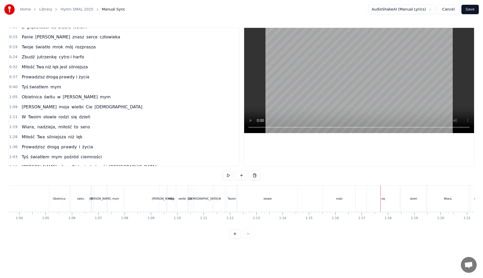
click at [279, 204] on div "słowie" at bounding box center [267, 199] width 60 height 26
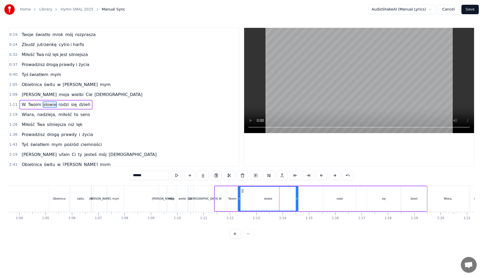
scroll to position [26, 0]
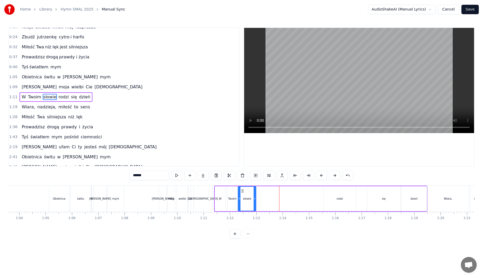
drag, startPoint x: 297, startPoint y: 200, endPoint x: 255, endPoint y: 204, distance: 42.3
click at [255, 204] on div at bounding box center [254, 199] width 2 height 24
click at [321, 189] on div "W Twoim słowie rodzi się dzień" at bounding box center [320, 199] width 213 height 26
click at [340, 196] on div "rodzi" at bounding box center [339, 198] width 33 height 25
click at [383, 203] on div "się" at bounding box center [383, 198] width 33 height 25
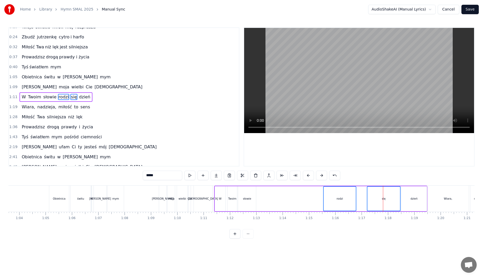
click at [411, 202] on div "dzień" at bounding box center [413, 198] width 25 height 25
drag, startPoint x: 377, startPoint y: 202, endPoint x: 356, endPoint y: 201, distance: 20.5
click at [358, 202] on div "W Twoim słowie rodzi się dzień" at bounding box center [320, 199] width 213 height 26
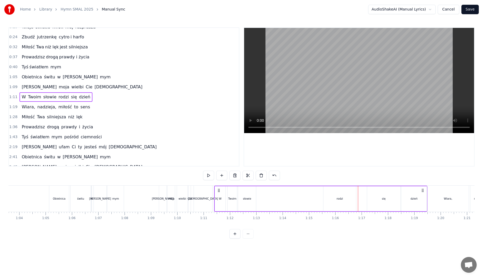
drag, startPoint x: 335, startPoint y: 195, endPoint x: 306, endPoint y: 196, distance: 28.7
click at [306, 196] on div "W Twoim słowie rodzi się dzień" at bounding box center [320, 199] width 213 height 26
click at [298, 208] on div "W Twoim słowie rodzi się dzień" at bounding box center [320, 199] width 213 height 26
click at [443, 205] on div "Wiara," at bounding box center [448, 199] width 42 height 26
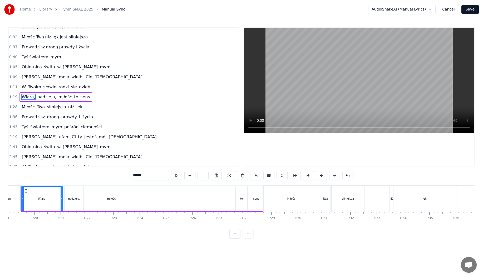
scroll to position [0, 2093]
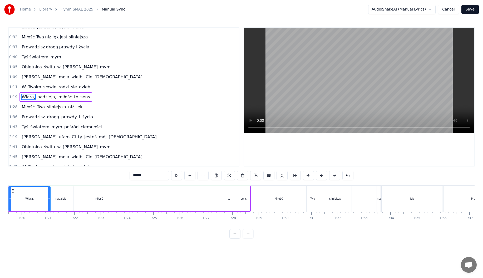
click at [177, 204] on div "[PERSON_NAME], nadzieja, miłość to sens" at bounding box center [129, 199] width 243 height 26
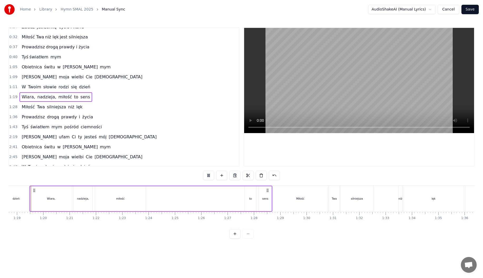
scroll to position [0, 2066]
click at [281, 198] on div "Miłość" at bounding box center [305, 199] width 55 height 26
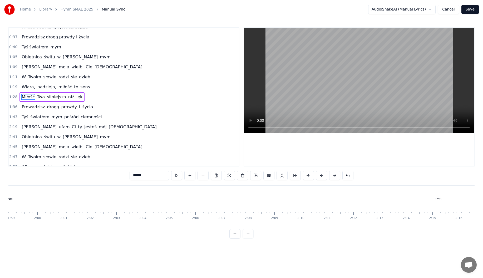
scroll to position [0, 3165]
type input "********"
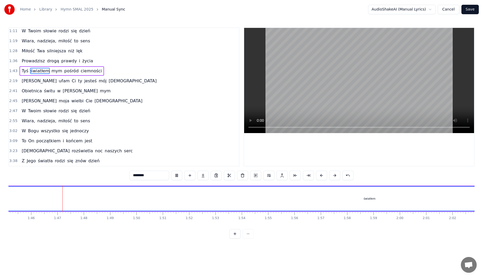
scroll to position [0, 2779]
click at [466, 10] on button "Save" at bounding box center [469, 9] width 17 height 9
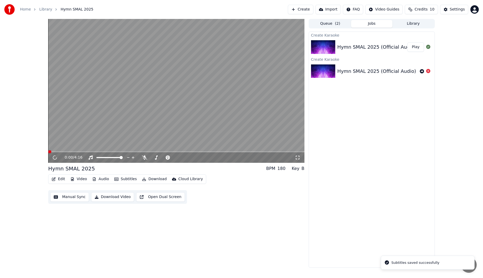
click at [376, 51] on div "Hymn SMAL 2025 (Official Audio) Play" at bounding box center [372, 47] width 126 height 18
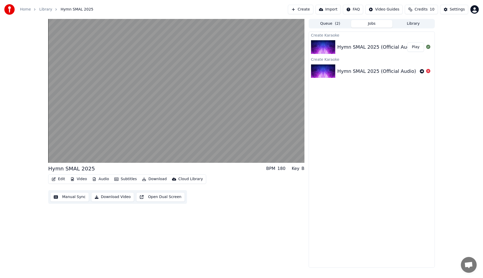
click at [58, 177] on button "Edit" at bounding box center [58, 179] width 18 height 7
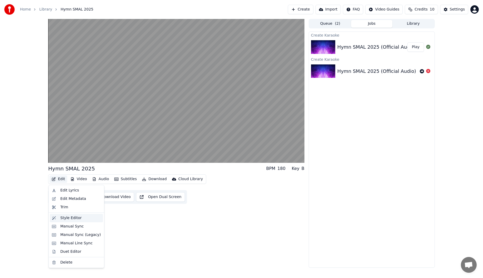
click at [68, 217] on div "Style Editor" at bounding box center [70, 218] width 21 height 5
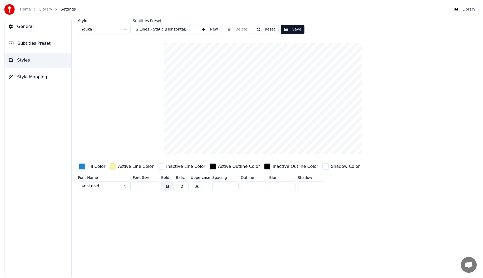
click at [106, 184] on button "Arial Bold" at bounding box center [104, 186] width 53 height 9
click at [122, 187] on button "Arial Bold" at bounding box center [104, 186] width 53 height 9
click at [112, 185] on button "Arial Bold" at bounding box center [104, 186] width 53 height 9
click at [125, 188] on button "Arial Bold" at bounding box center [104, 186] width 53 height 9
click at [126, 187] on button "Arial Bold" at bounding box center [104, 186] width 53 height 9
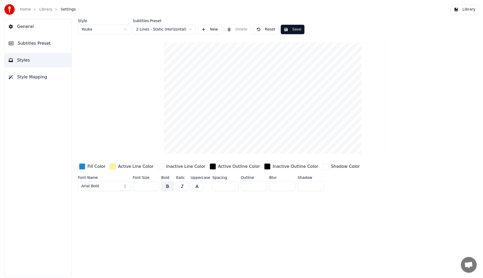
click at [126, 187] on button "Arial Bold" at bounding box center [104, 186] width 53 height 9
click at [133, 186] on input "**" at bounding box center [146, 186] width 26 height 9
click at [137, 186] on input "**" at bounding box center [146, 186] width 26 height 9
click at [258, 218] on div "Style Youka Subtitles Preset 2 Lines - Static (Horizontal) New Delete Reset Sav…" at bounding box center [274, 148] width 415 height 259
click at [217, 225] on div "Style Youka Subtitles Preset 2 Lines - Static (Horizontal) New Delete Reset Sav…" at bounding box center [274, 148] width 415 height 259
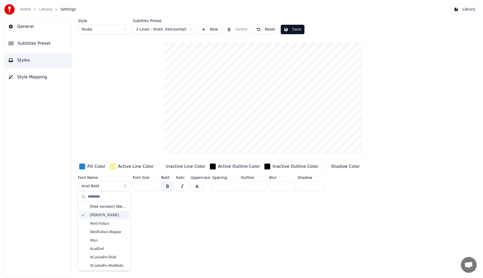
drag, startPoint x: 482, startPoint y: 203, endPoint x: 124, endPoint y: 186, distance: 358.9
click at [124, 186] on html "Home Library Settings Library General Subtitles Preset Styles Style Mapping Sty…" at bounding box center [241, 139] width 483 height 278
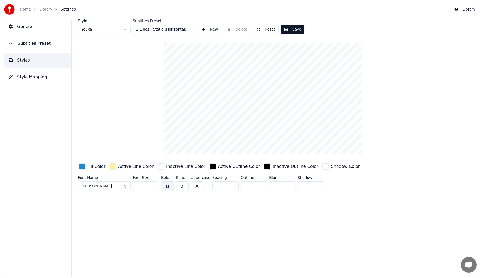
click at [91, 12] on div "Home Library Settings Library" at bounding box center [241, 9] width 483 height 19
click at [23, 9] on link "Home" at bounding box center [25, 9] width 11 height 5
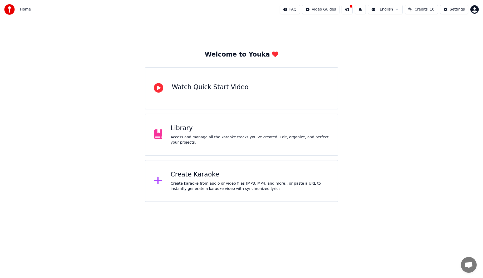
click at [216, 125] on div "Library" at bounding box center [250, 128] width 158 height 8
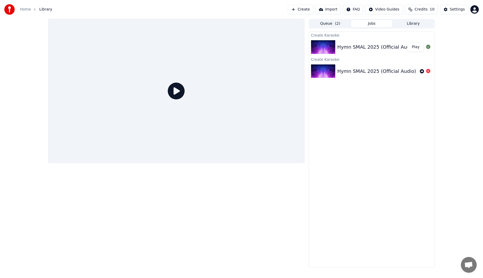
click at [370, 47] on div "Hymn SMAL 2025 (Official Audio)" at bounding box center [376, 46] width 79 height 7
click at [350, 47] on div "Hymn SMAL 2025 (Official Audio)" at bounding box center [376, 46] width 79 height 7
click at [359, 46] on div "Hymn SMAL 2025 (Official Audio)" at bounding box center [376, 46] width 79 height 7
click at [415, 45] on button "Play" at bounding box center [415, 46] width 17 height 9
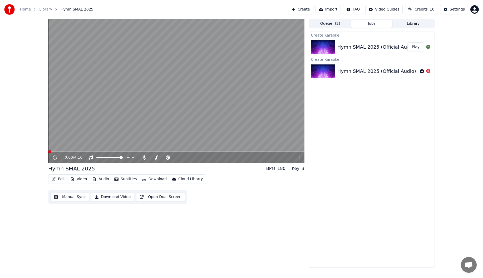
click at [121, 180] on button "Subtitles" at bounding box center [125, 179] width 27 height 7
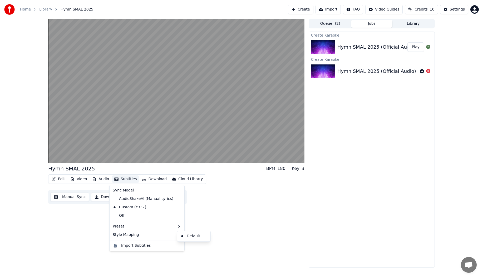
click at [283, 202] on div "Edit Video Audio Subtitles Download Cloud Library Manual Sync Download Video Op…" at bounding box center [176, 189] width 256 height 29
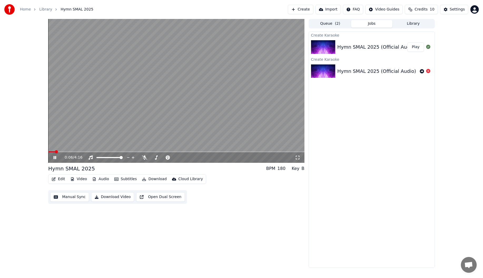
click at [227, 117] on video at bounding box center [176, 91] width 256 height 144
